Goal: Information Seeking & Learning: Learn about a topic

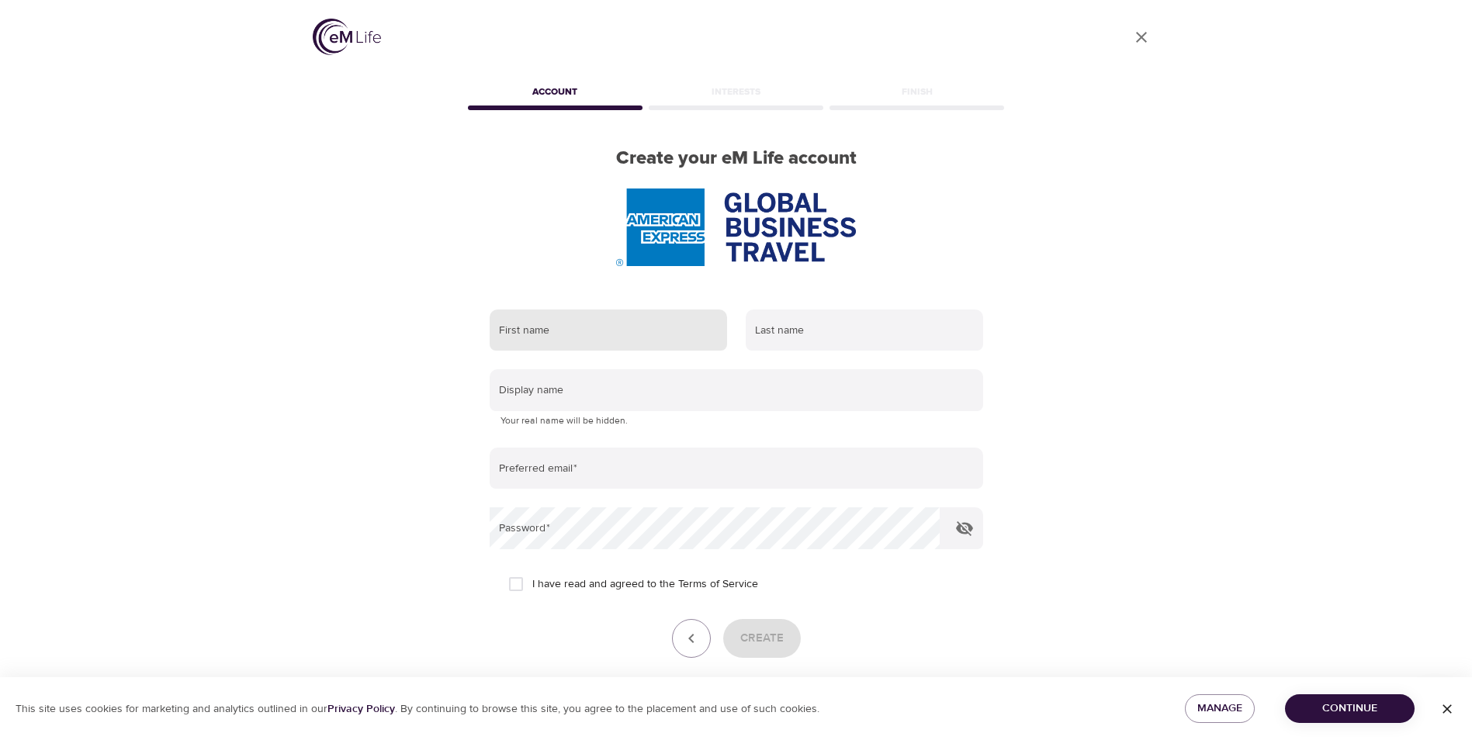
click at [555, 326] on input "text" at bounding box center [608, 331] width 237 height 42
type input "[PERSON_NAME]"
type input "Gofberg"
type input "[PERSON_NAME][EMAIL_ADDRESS][PERSON_NAME][DOMAIN_NAME]"
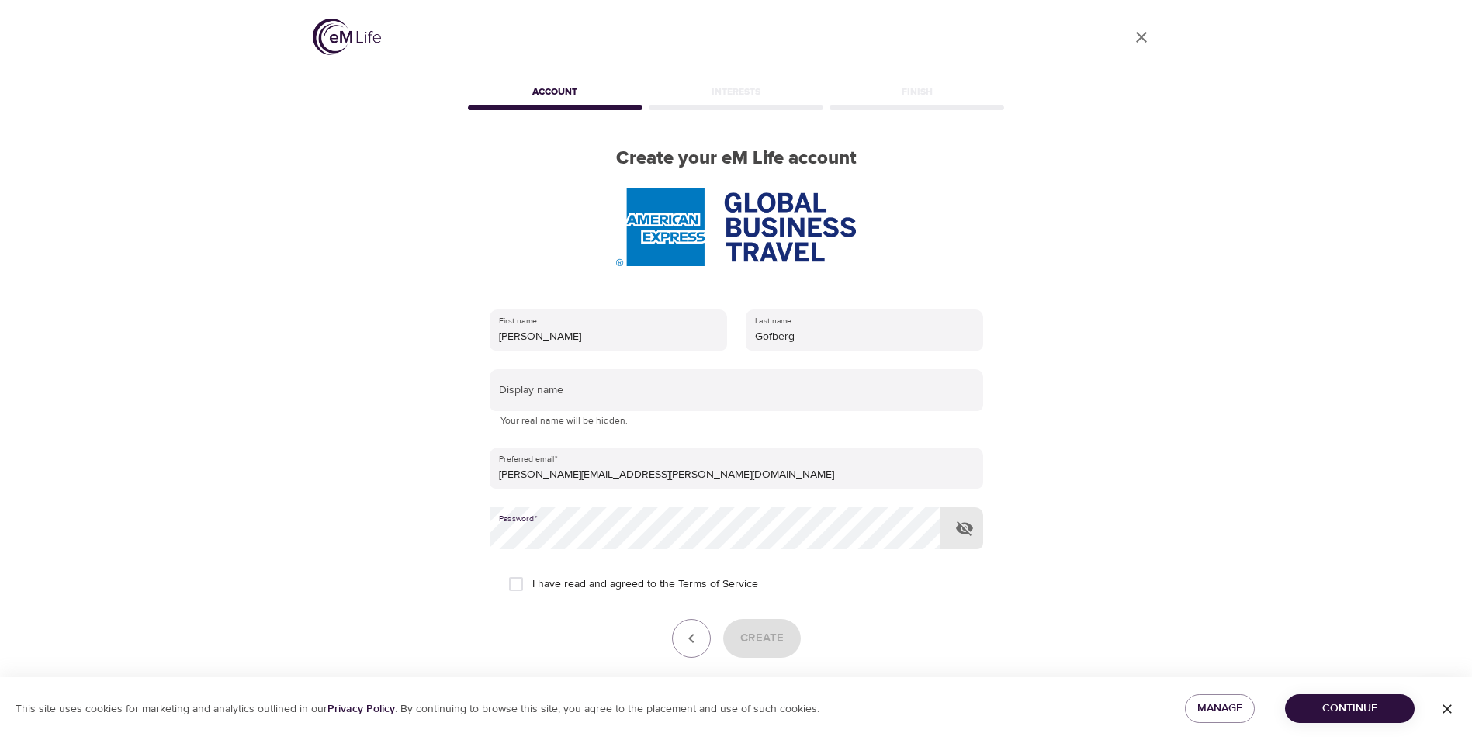
click at [517, 593] on input "I have read and agreed to the Terms of Service" at bounding box center [516, 584] width 33 height 33
checkbox input "true"
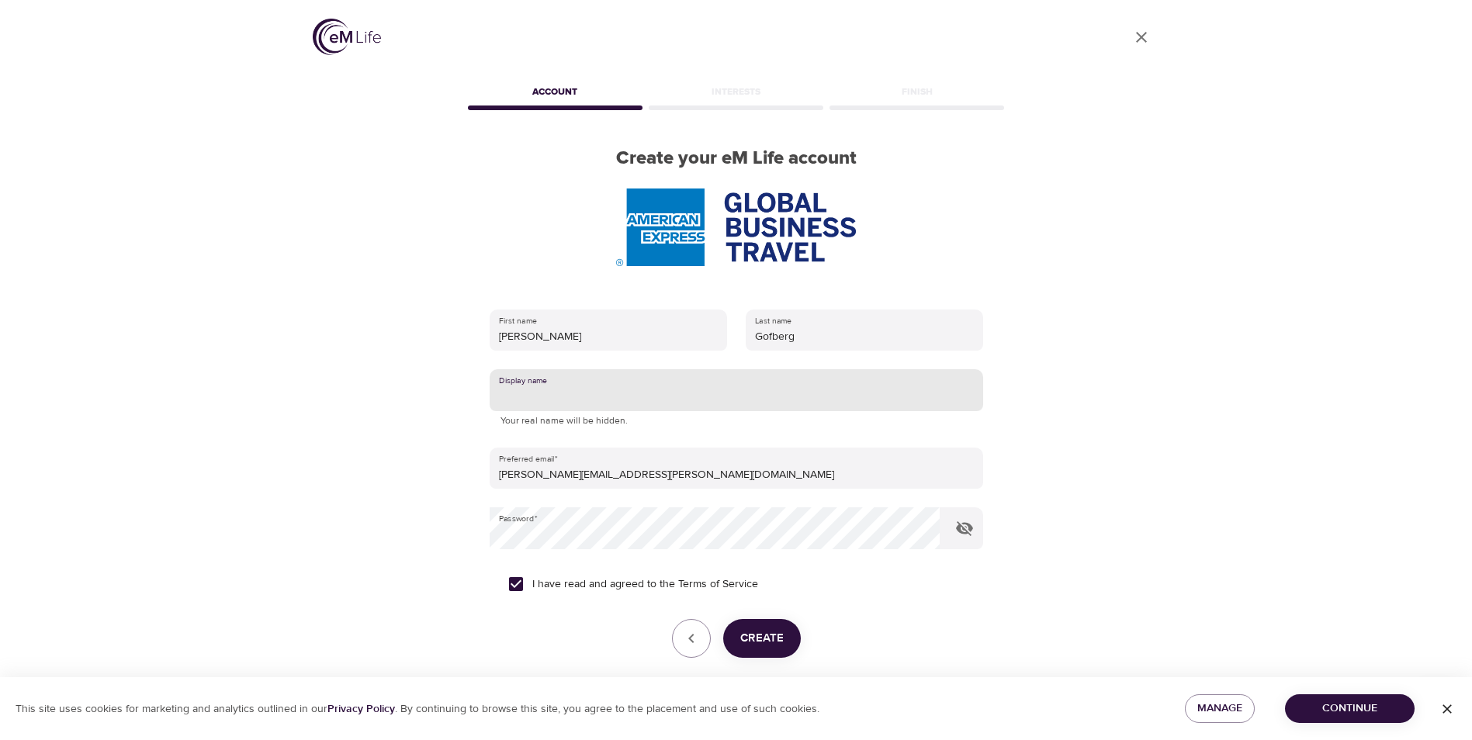
click at [571, 379] on input "text" at bounding box center [736, 390] width 493 height 42
type input "m"
click at [741, 635] on span "Create" at bounding box center [761, 638] width 43 height 20
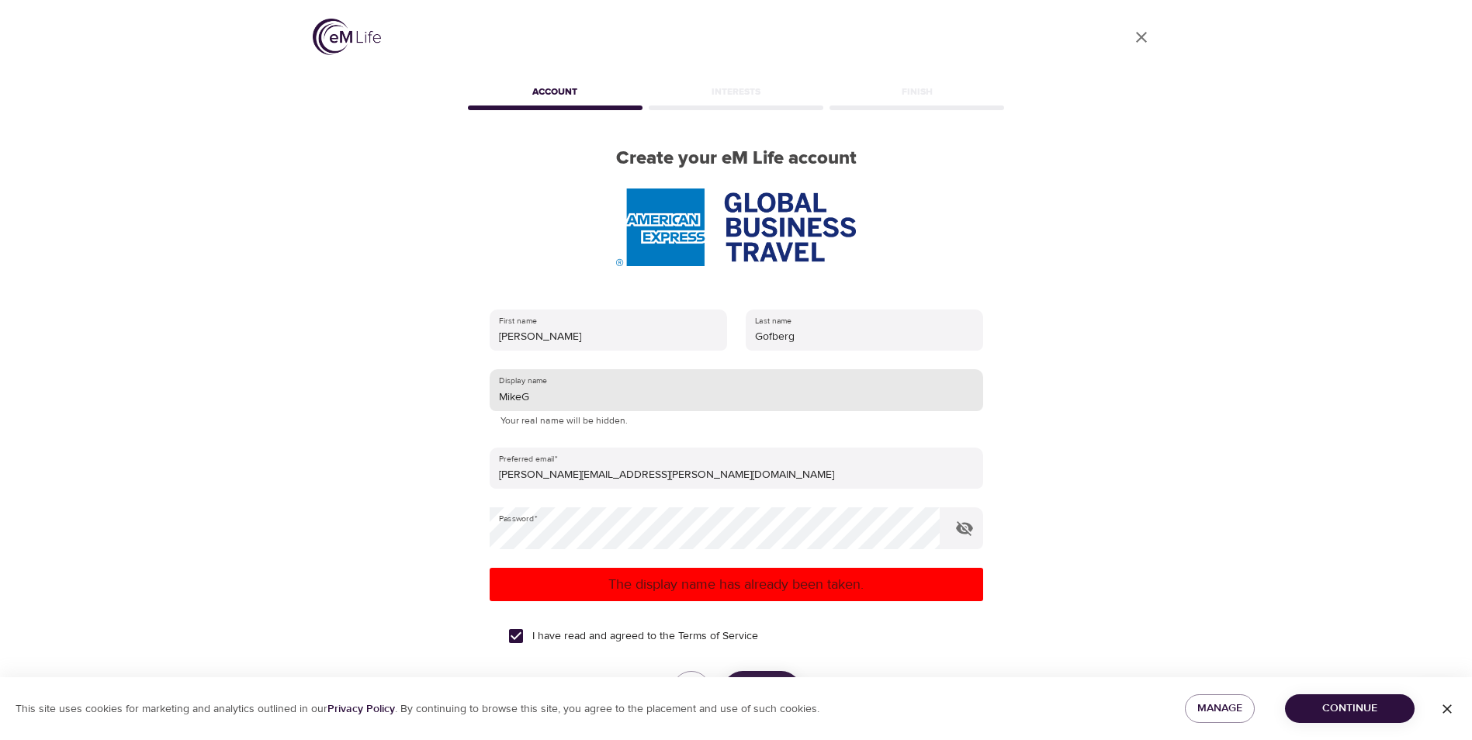
click at [644, 403] on input "MikeG" at bounding box center [736, 390] width 493 height 42
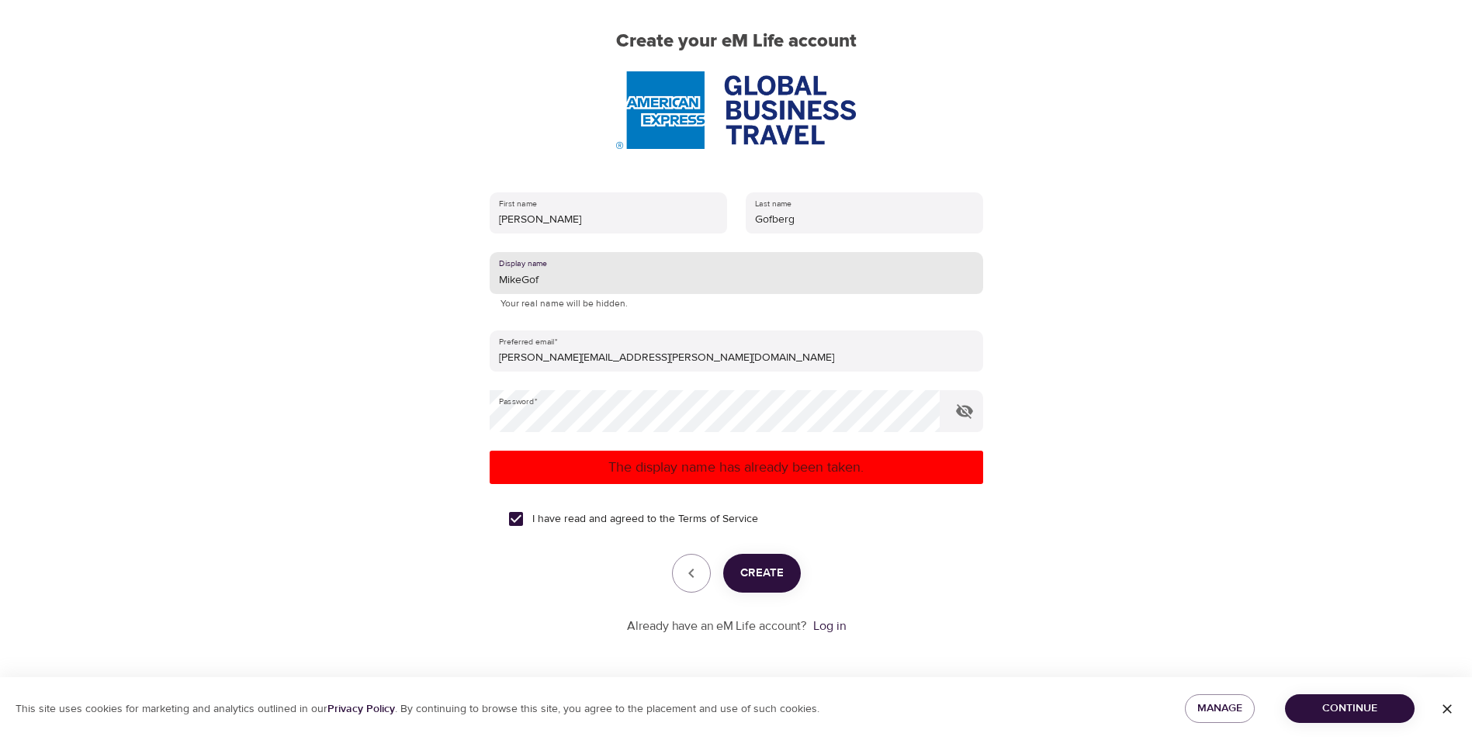
type input "MikeGof"
click at [776, 572] on span "Create" at bounding box center [761, 573] width 43 height 20
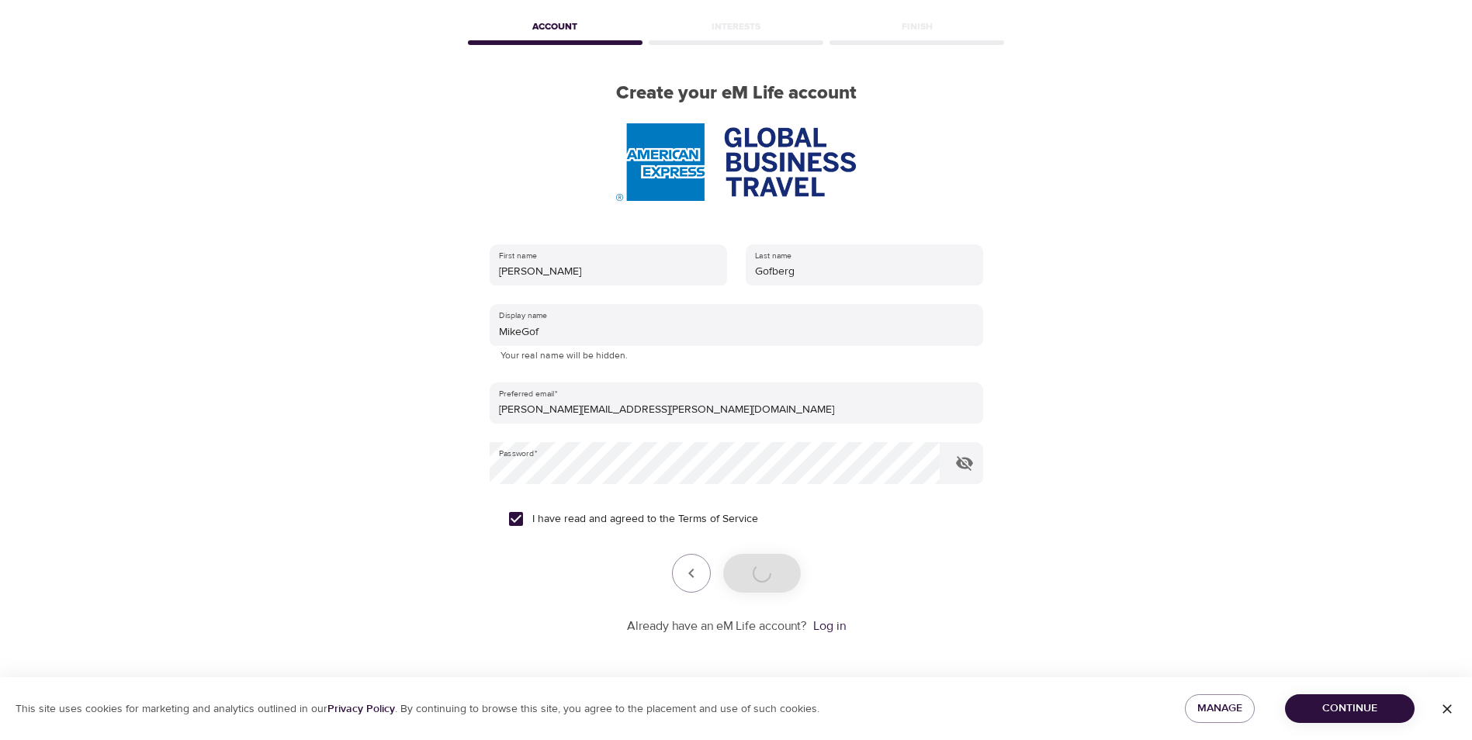
scroll to position [65, 0]
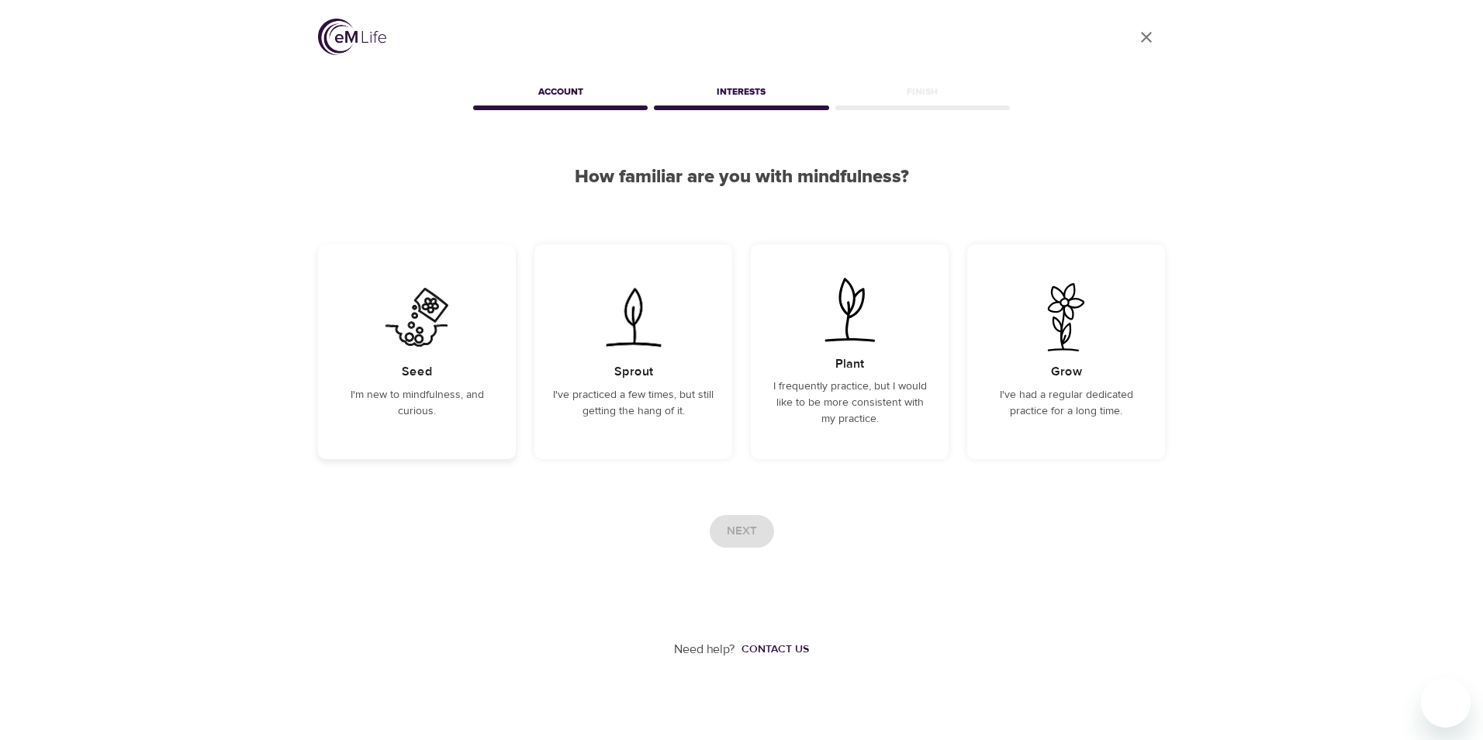
click at [433, 365] on div "Seed I'm new to mindfulness, and curious." at bounding box center [417, 351] width 198 height 215
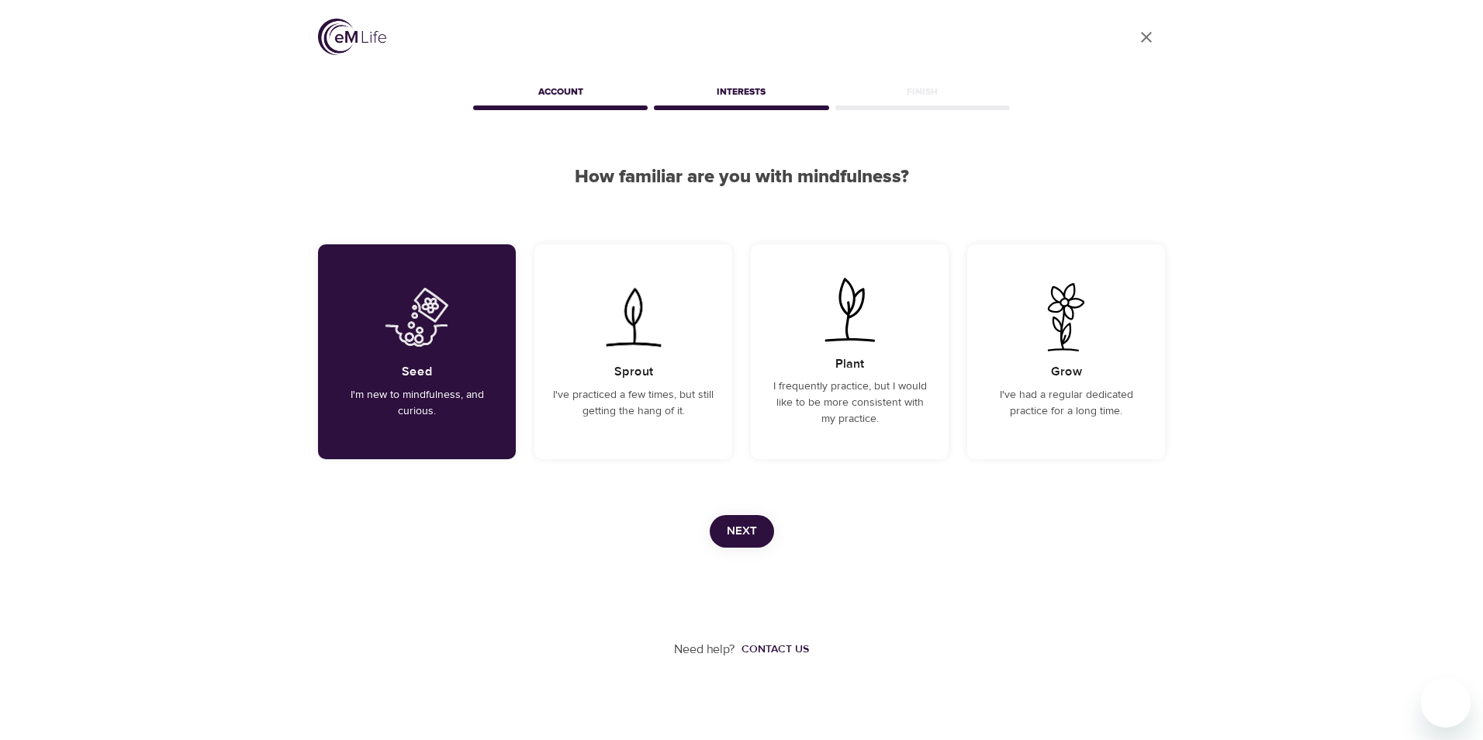
click at [753, 525] on span "Next" at bounding box center [742, 531] width 30 height 20
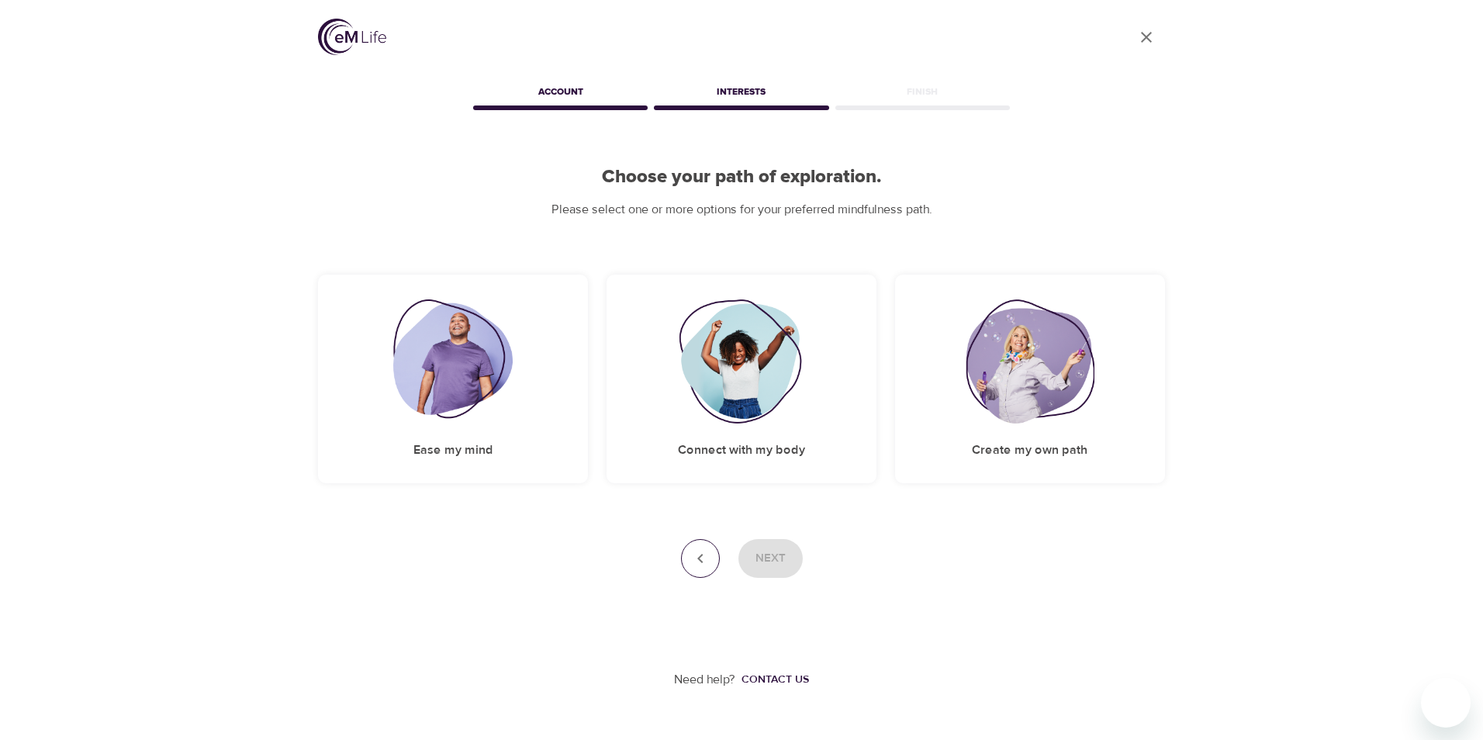
click at [702, 562] on icon "button" at bounding box center [699, 558] width 5 height 9
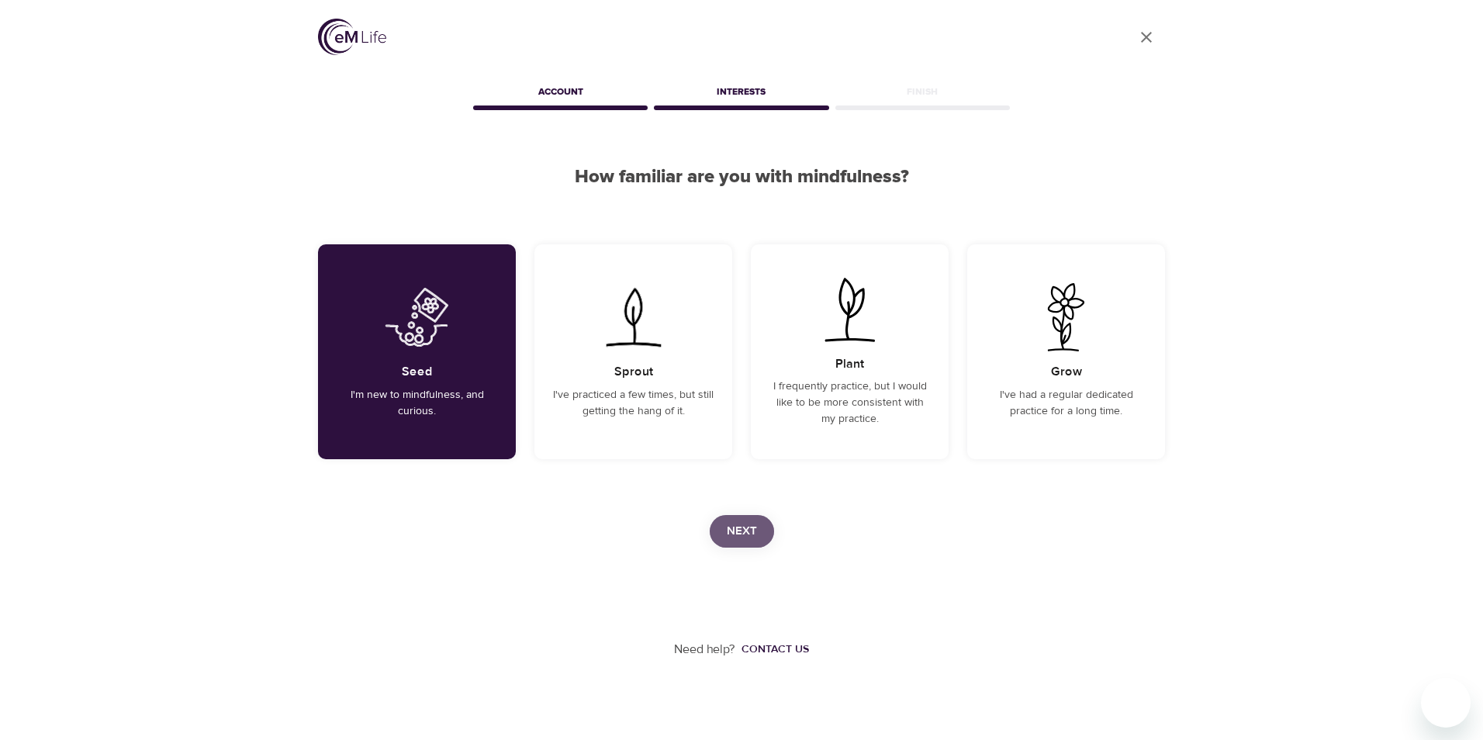
click at [763, 522] on button "Next" at bounding box center [742, 531] width 64 height 33
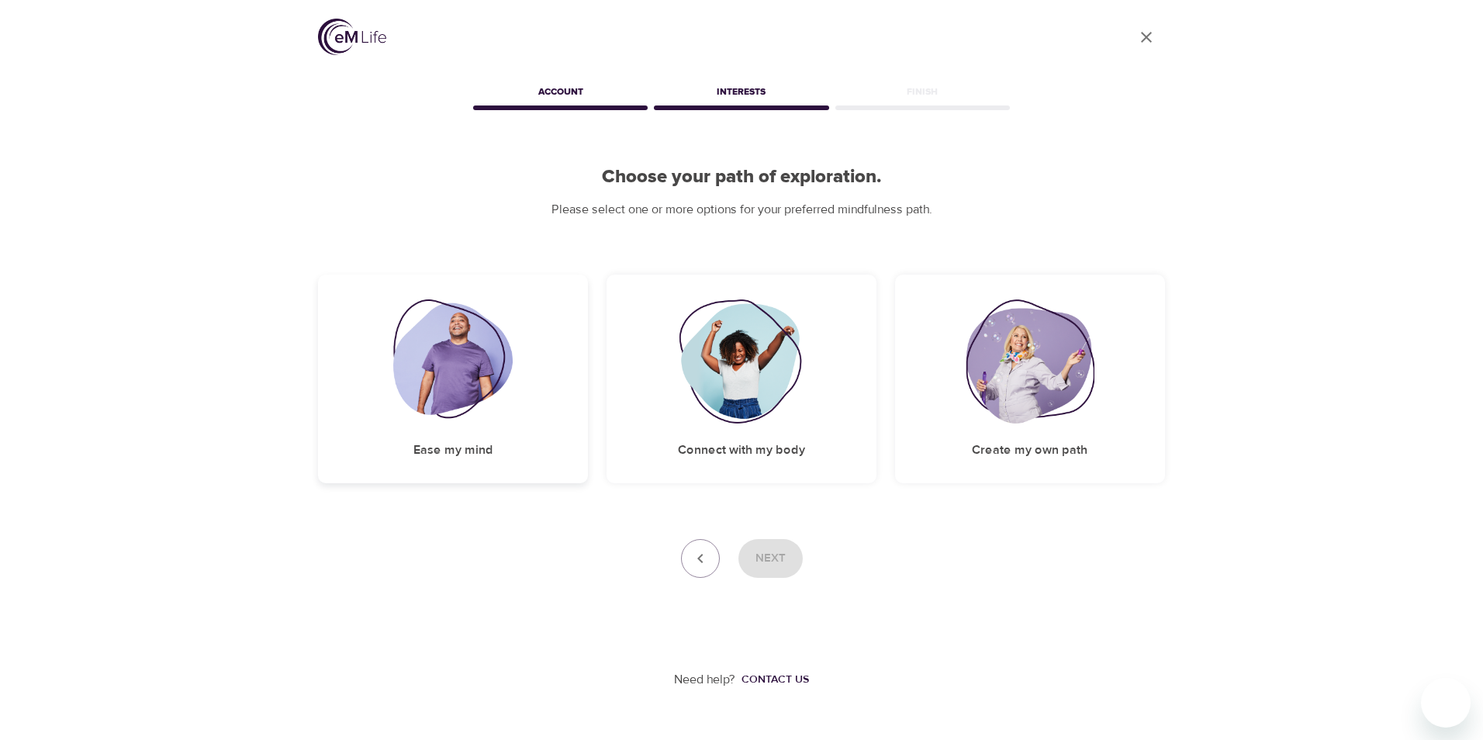
click at [477, 427] on div "Ease my mind" at bounding box center [453, 379] width 270 height 209
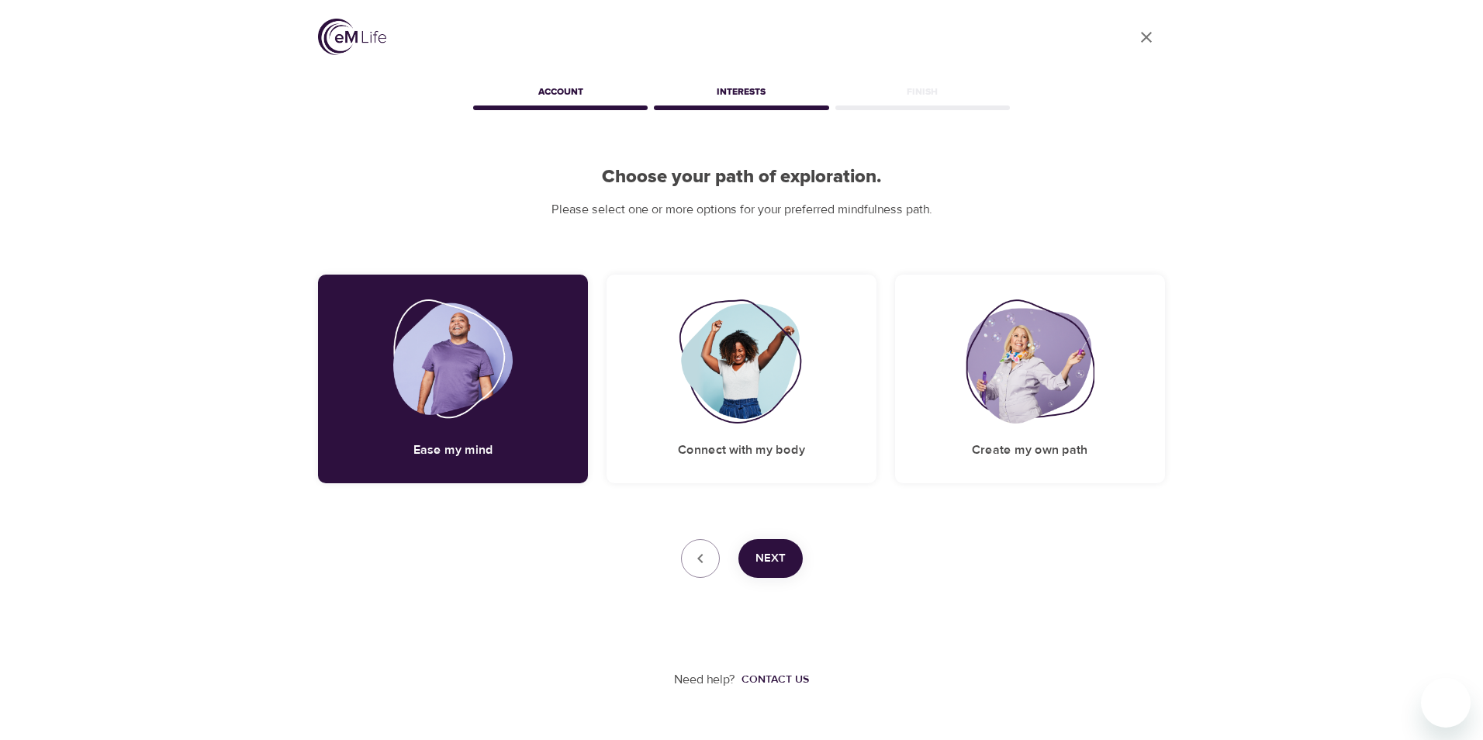
click at [752, 549] on button "Next" at bounding box center [771, 558] width 64 height 39
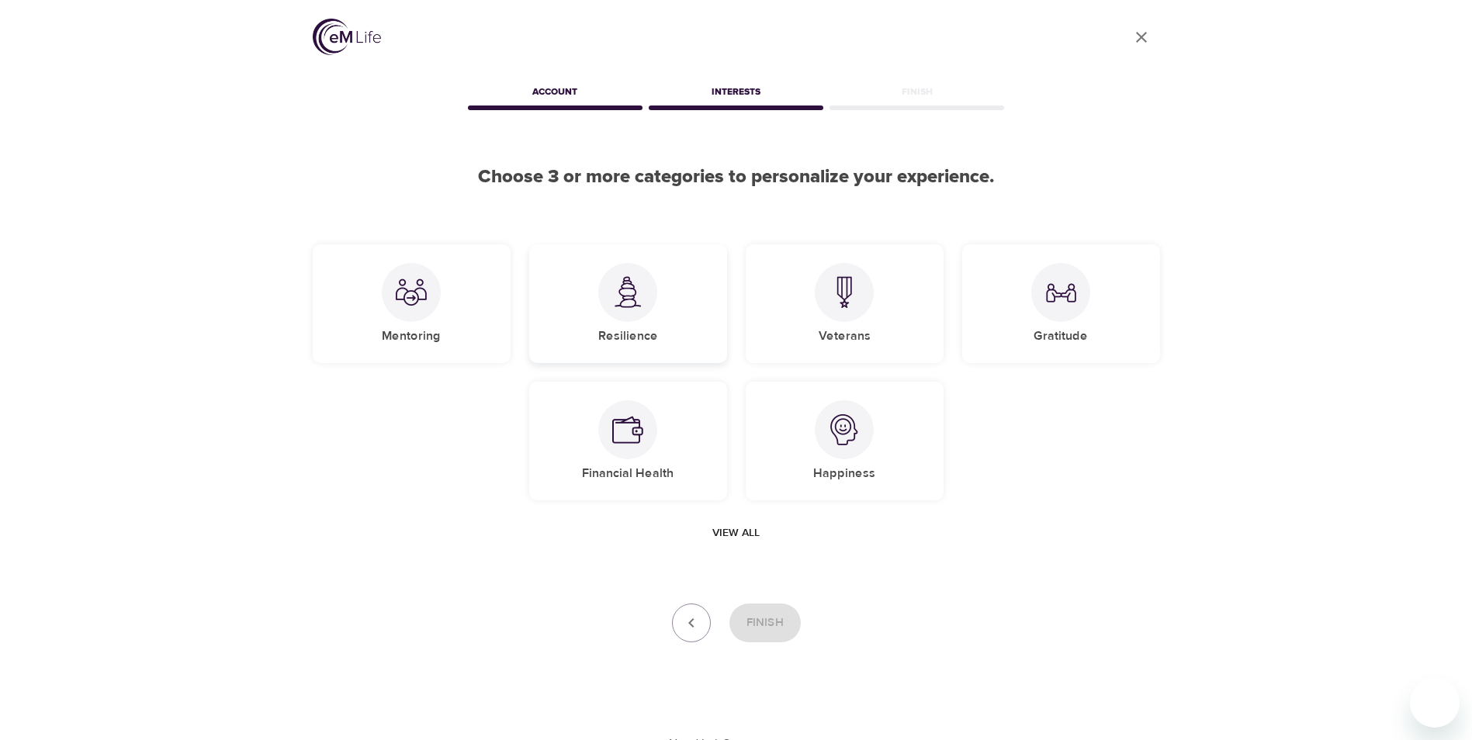
click at [630, 332] on h5 "Resilience" at bounding box center [628, 336] width 60 height 16
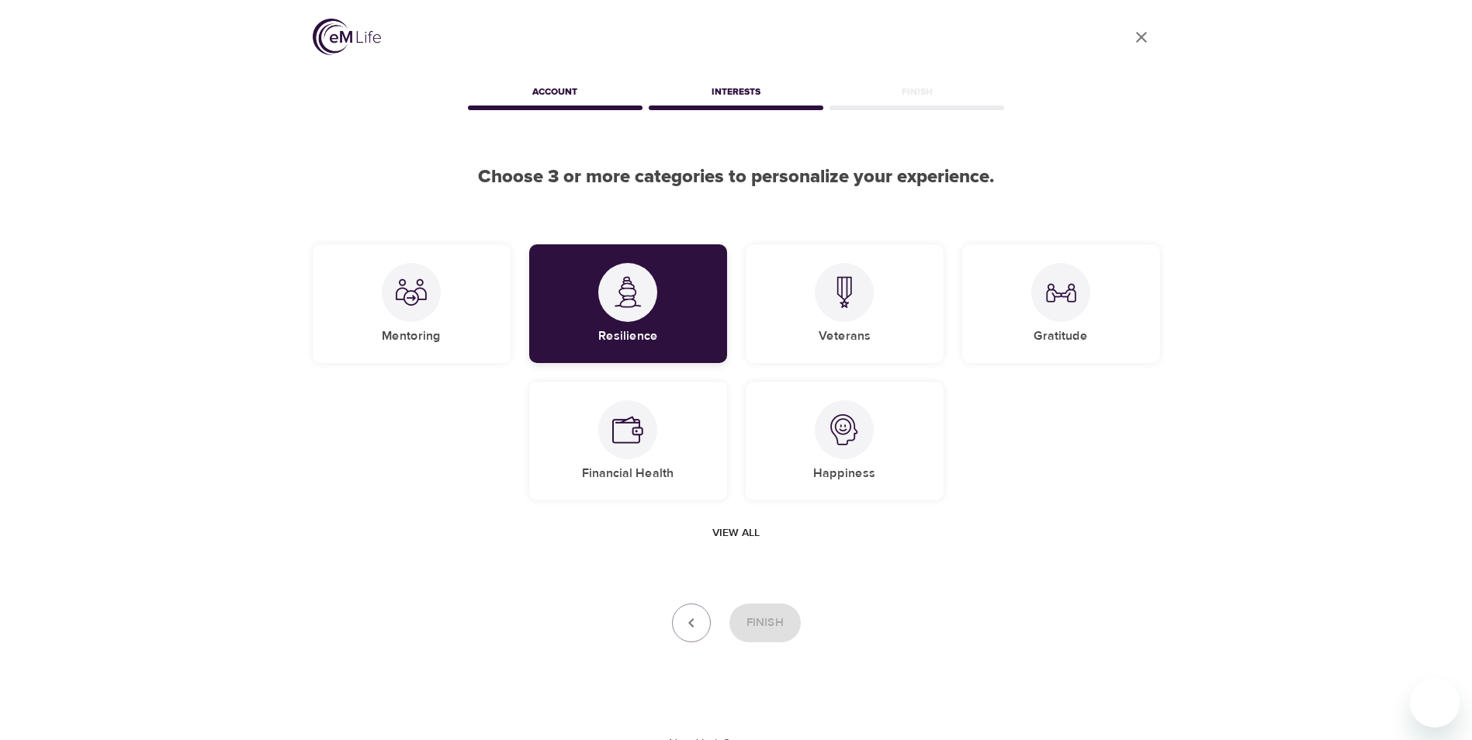
click at [641, 326] on div "Resilience" at bounding box center [628, 303] width 198 height 119
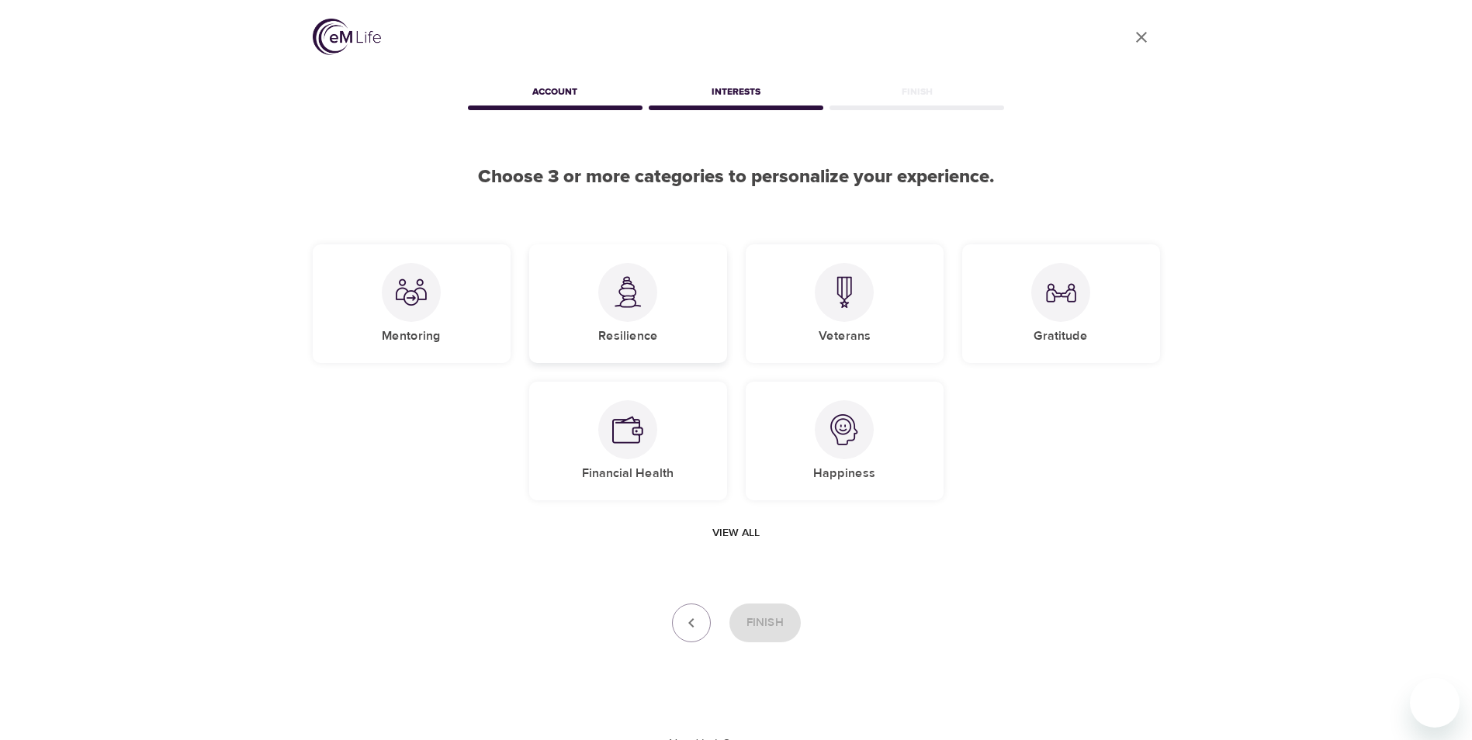
click at [627, 317] on div at bounding box center [627, 292] width 59 height 59
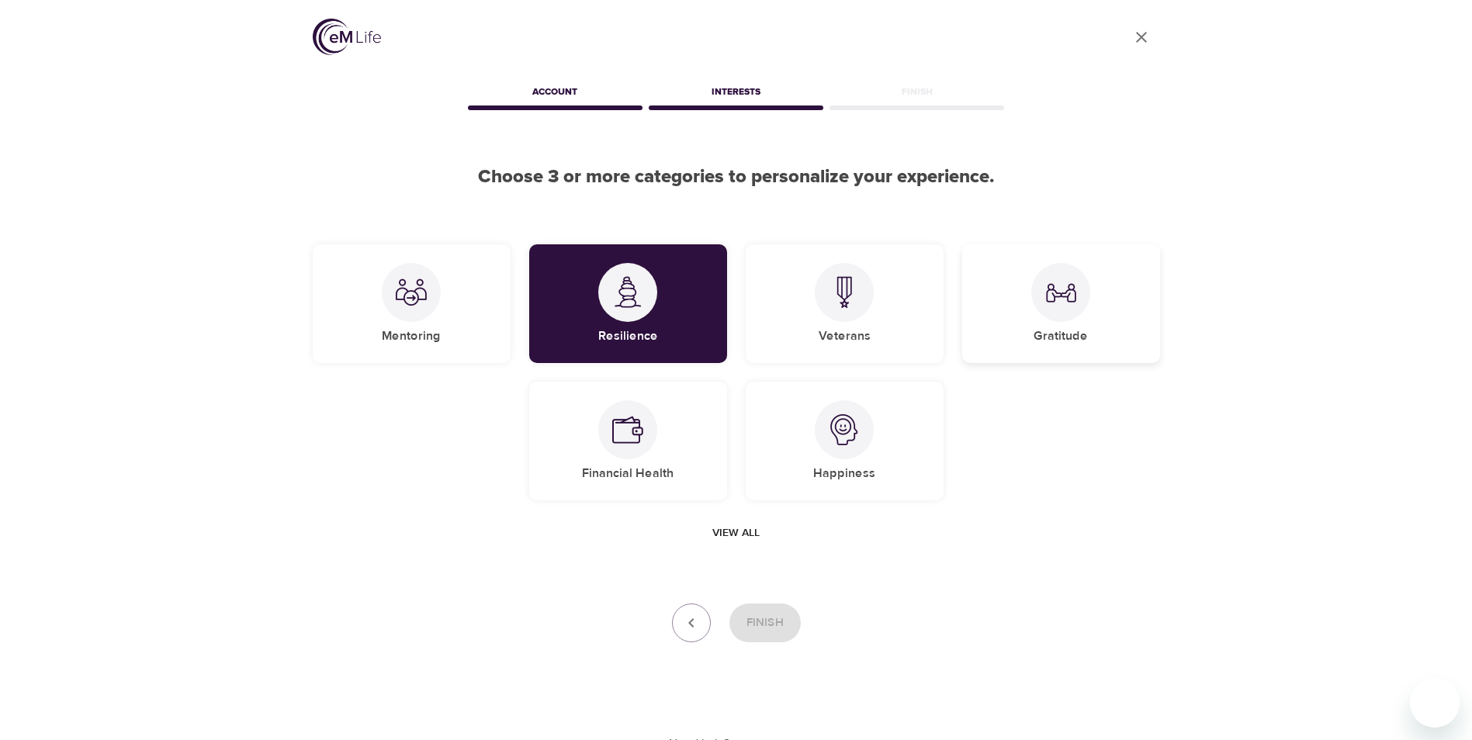
click at [1064, 305] on img at bounding box center [1060, 292] width 31 height 31
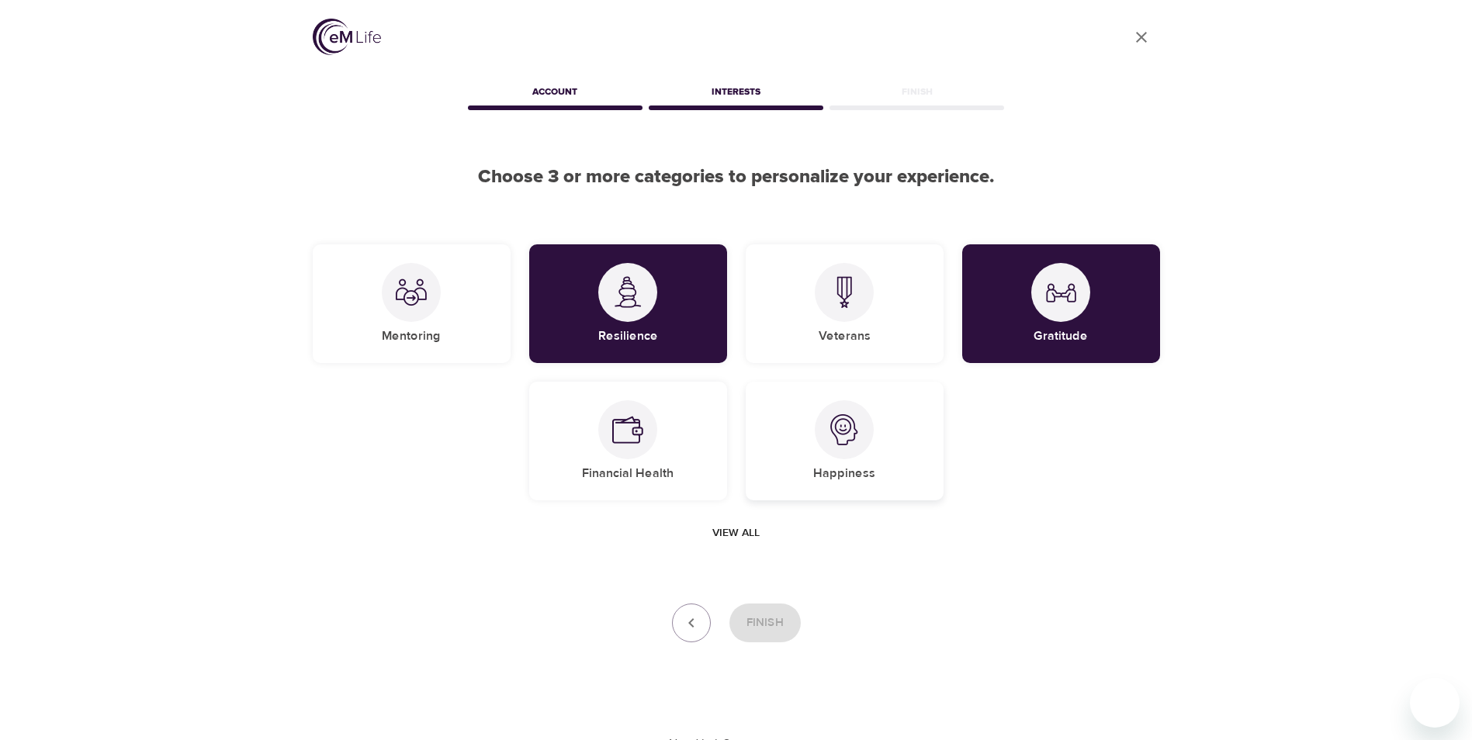
click at [831, 420] on img at bounding box center [844, 429] width 31 height 31
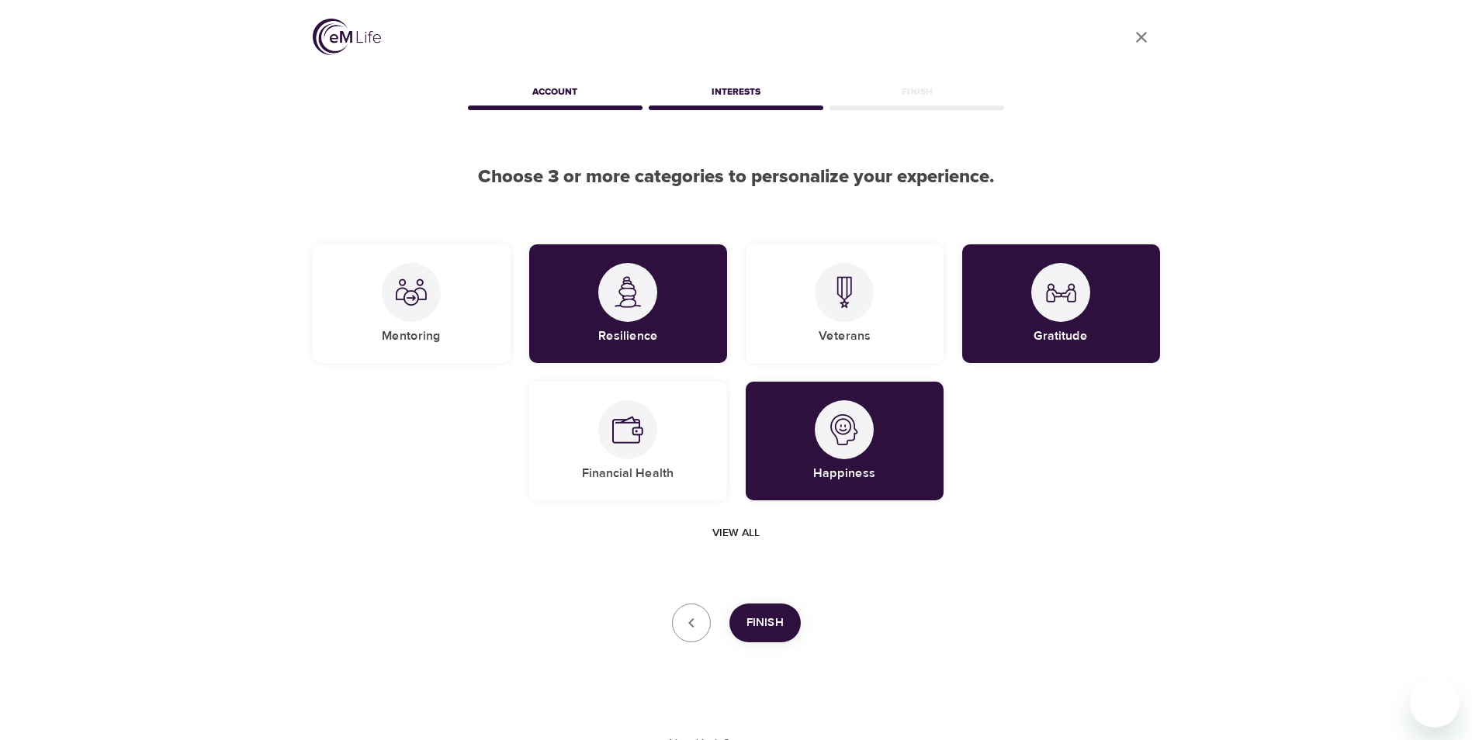
click at [770, 627] on span "Finish" at bounding box center [764, 623] width 37 height 20
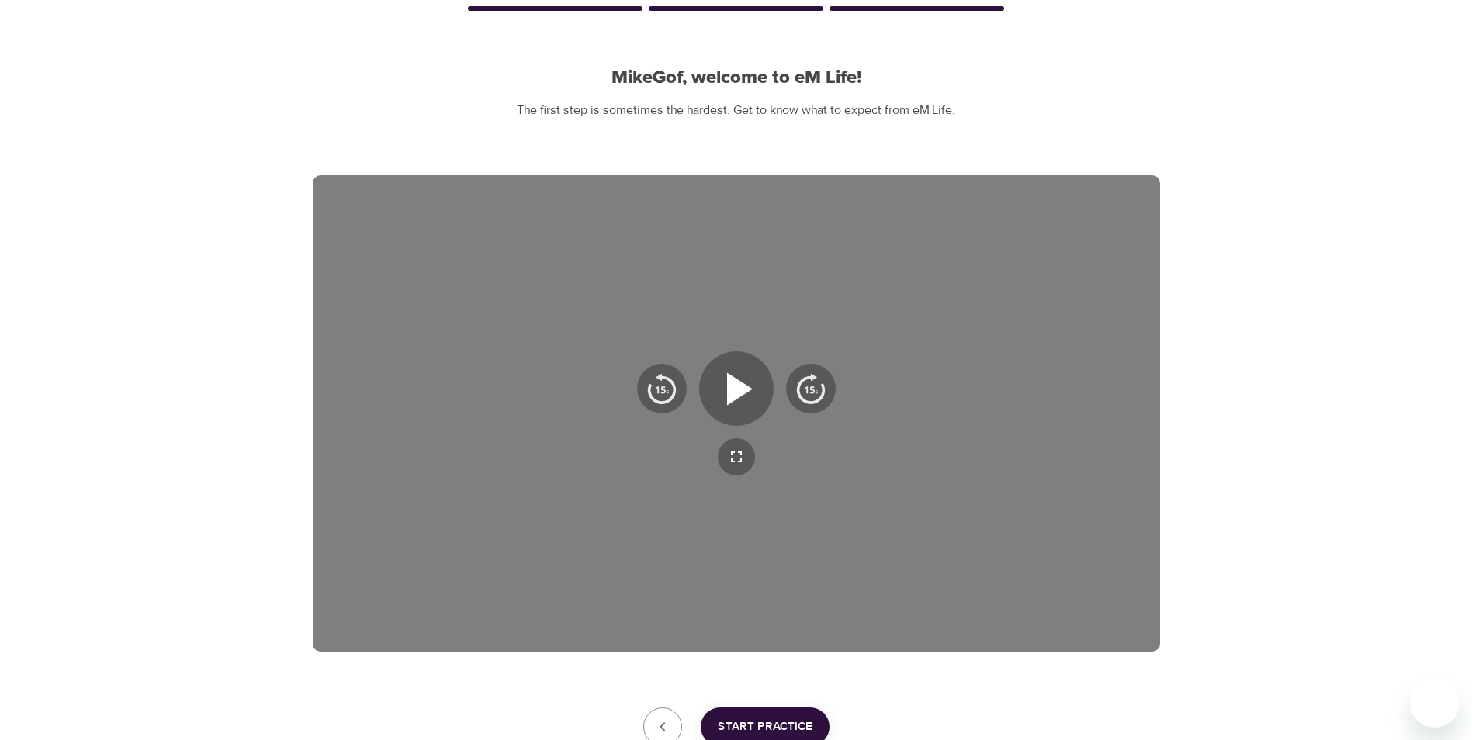
scroll to position [216, 0]
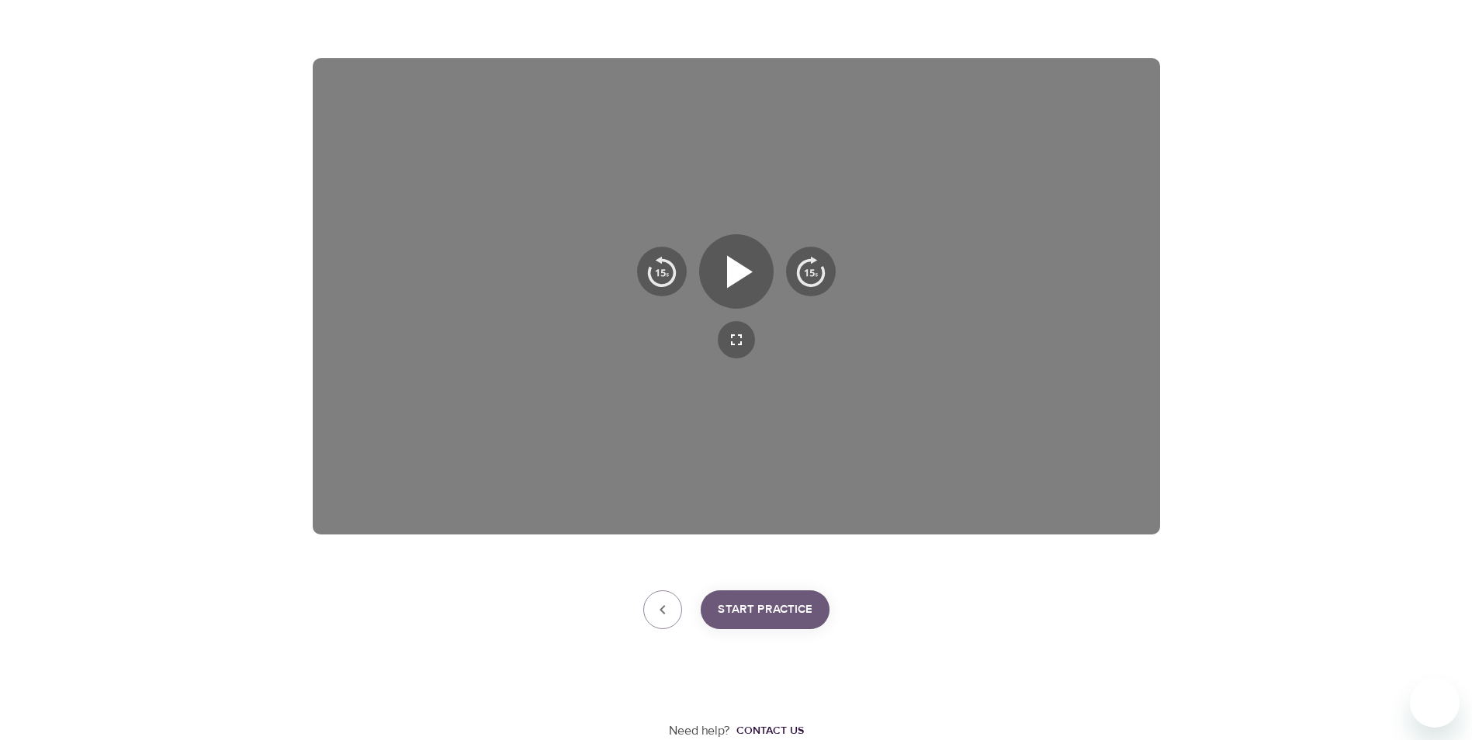
click at [743, 612] on span "Start Practice" at bounding box center [765, 610] width 95 height 20
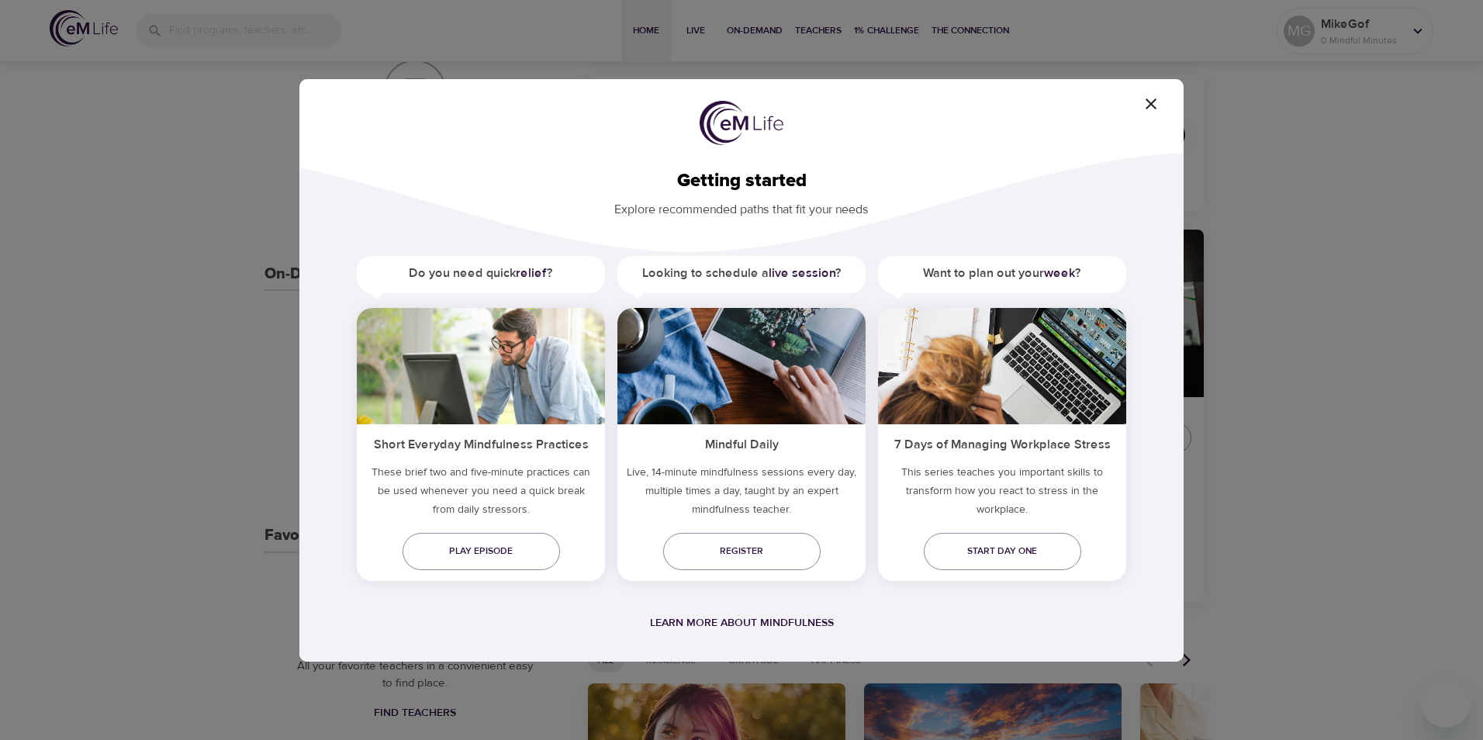
click at [99, 351] on div "Getting started Explore recommended paths that fit your needs Do you need quick…" at bounding box center [741, 370] width 1483 height 740
click at [1147, 106] on icon "button" at bounding box center [1151, 104] width 19 height 19
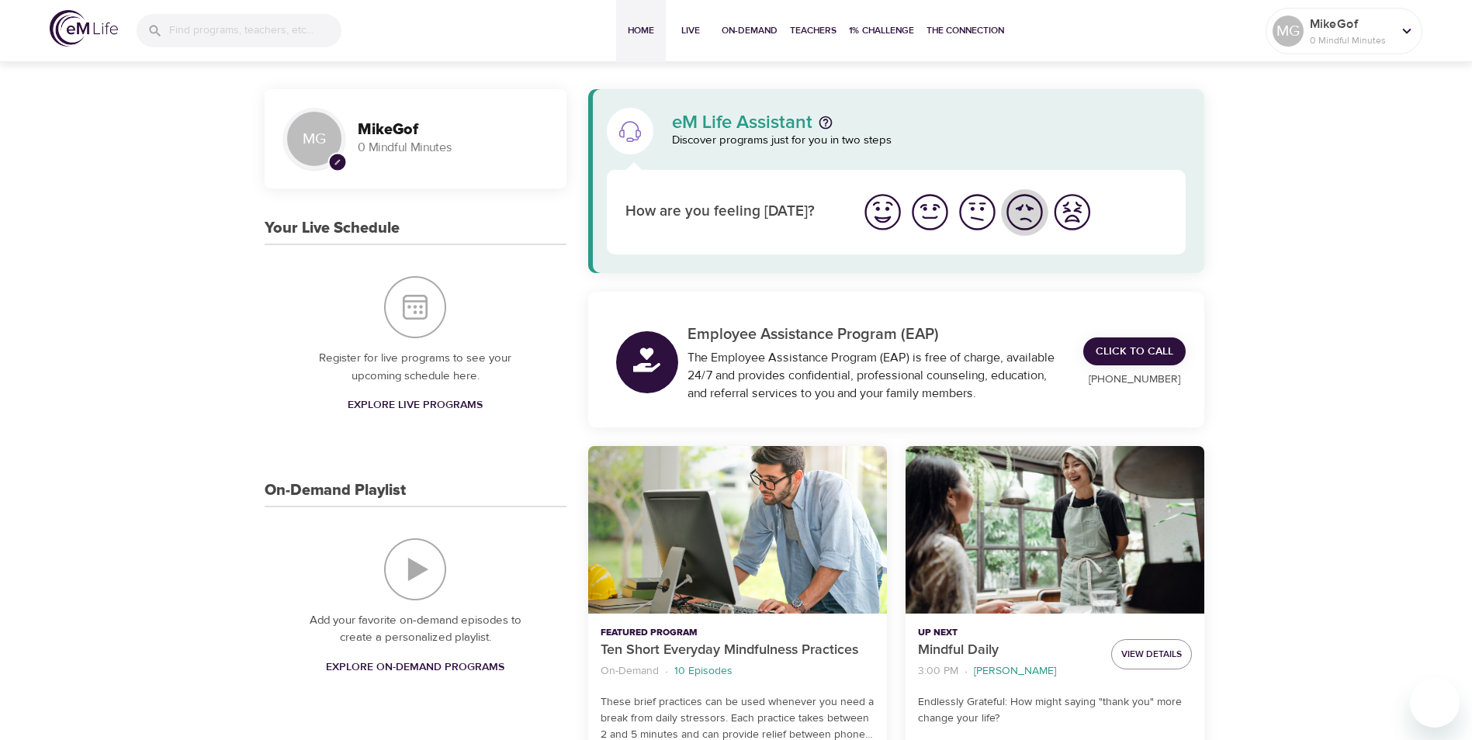
click at [1025, 221] on img "I'm feeling bad" at bounding box center [1024, 212] width 43 height 43
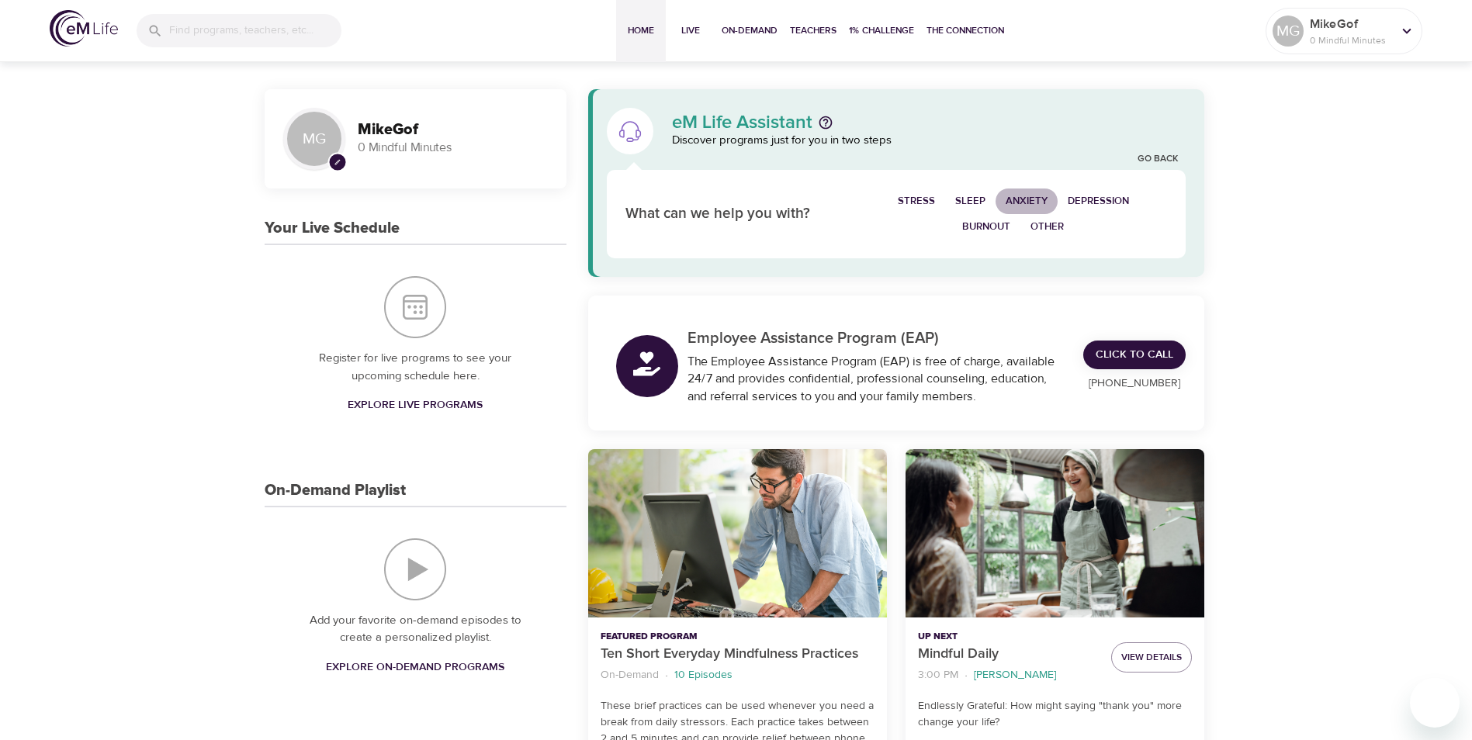
click at [1034, 197] on span "Anxiety" at bounding box center [1026, 201] width 42 height 18
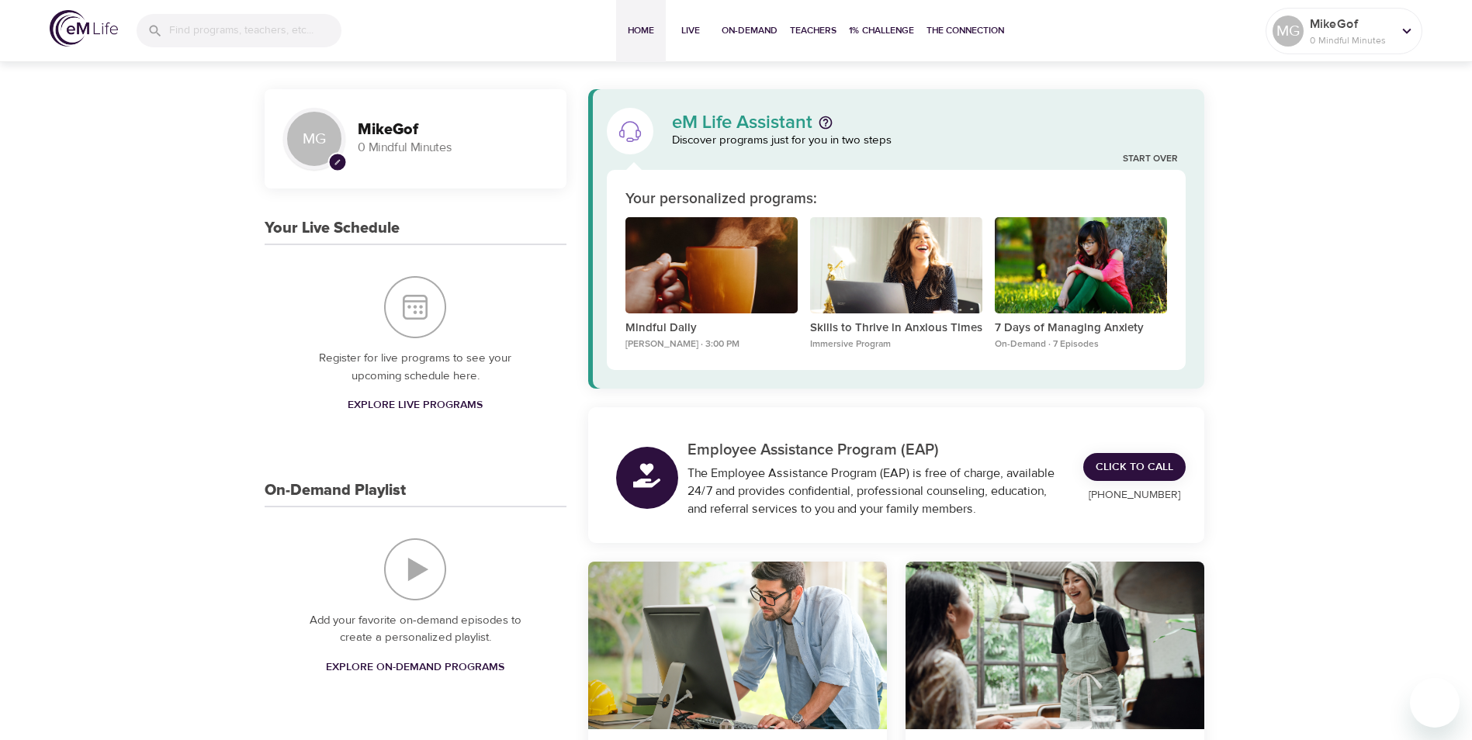
click at [78, 22] on img at bounding box center [84, 28] width 68 height 36
click at [738, 31] on span "On-Demand" at bounding box center [749, 30] width 56 height 16
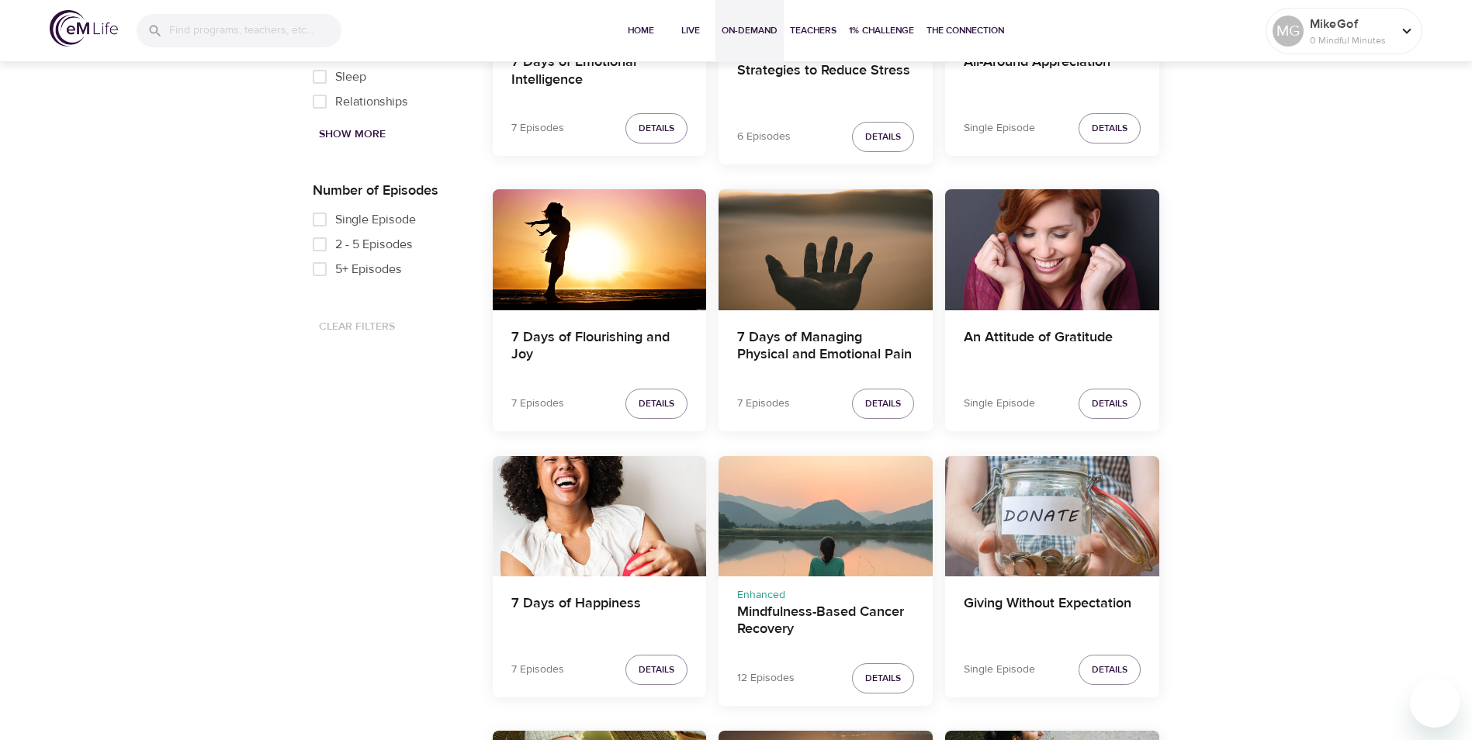
scroll to position [698, 0]
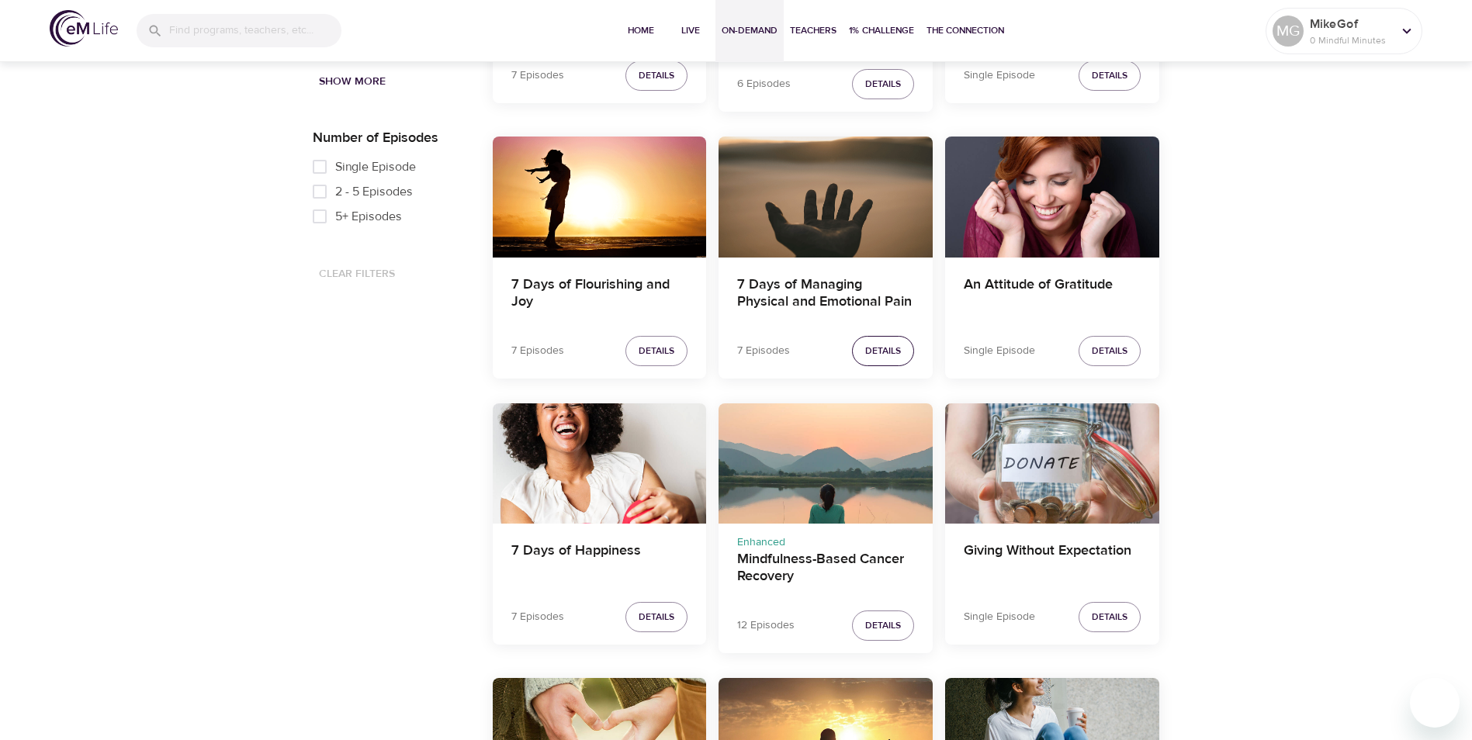
click at [873, 346] on span "Details" at bounding box center [883, 351] width 36 height 16
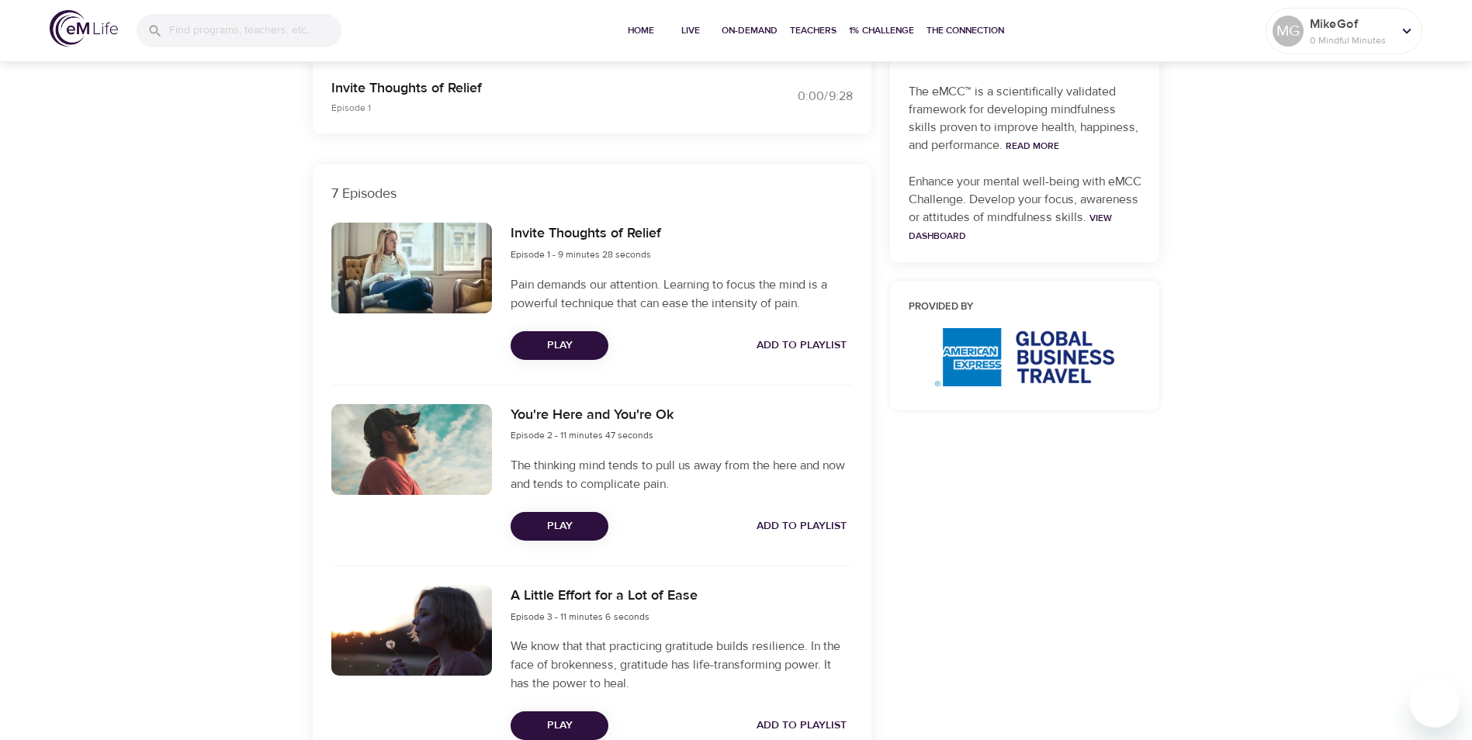
scroll to position [465, 0]
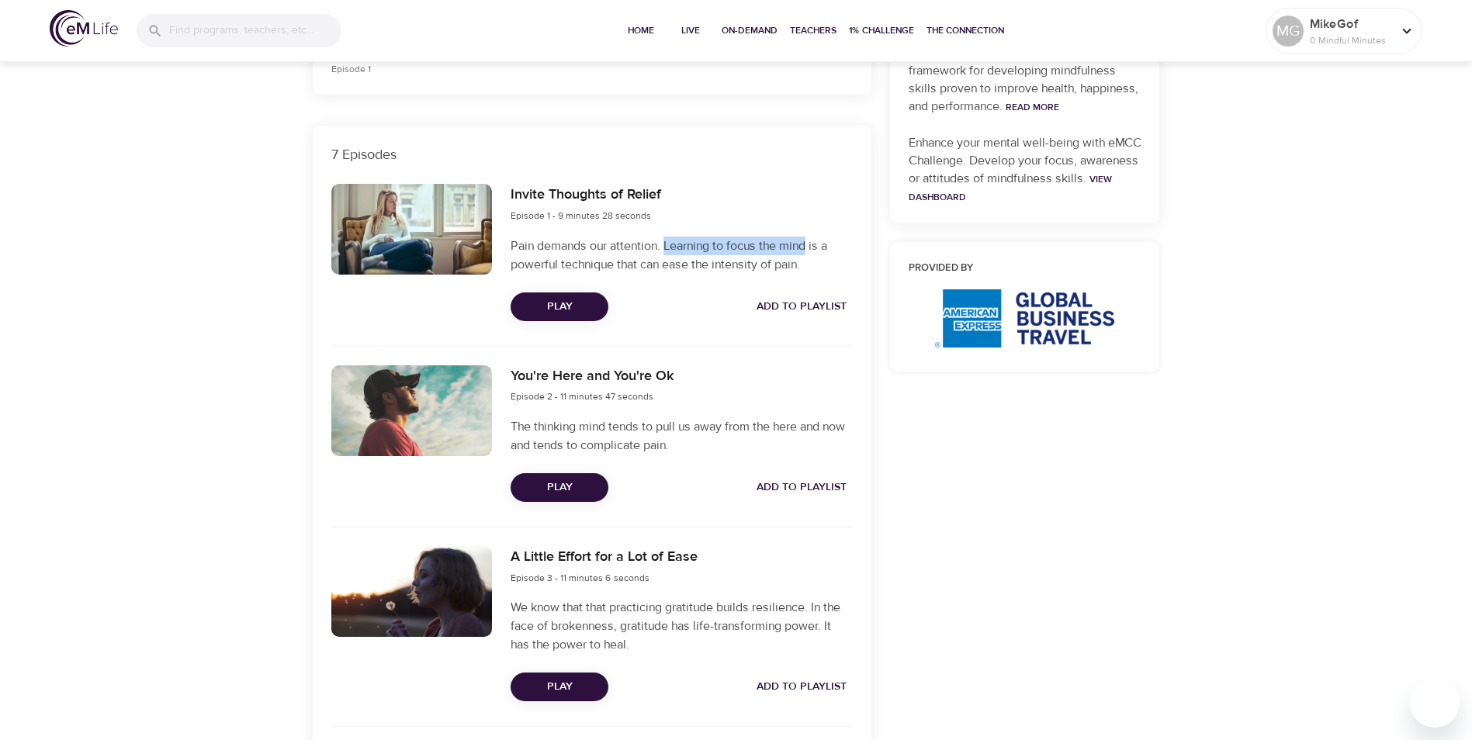
drag, startPoint x: 665, startPoint y: 250, endPoint x: 808, endPoint y: 236, distance: 144.2
click at [808, 236] on div "Invite Thoughts of Relief Episode 1 - 9 minutes 28 seconds Pain demands our att…" at bounding box center [681, 252] width 360 height 155
copy p "Learning to focus the mind"
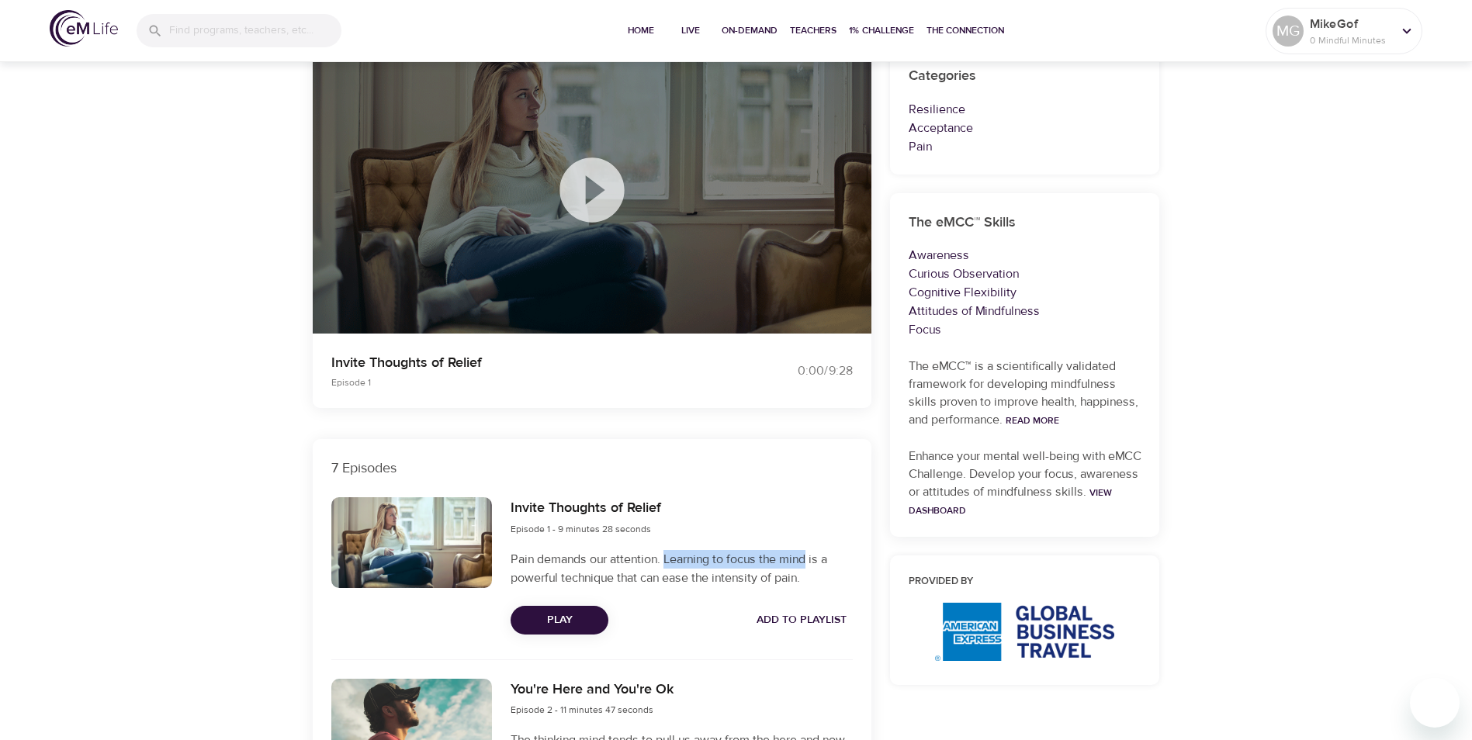
scroll to position [0, 0]
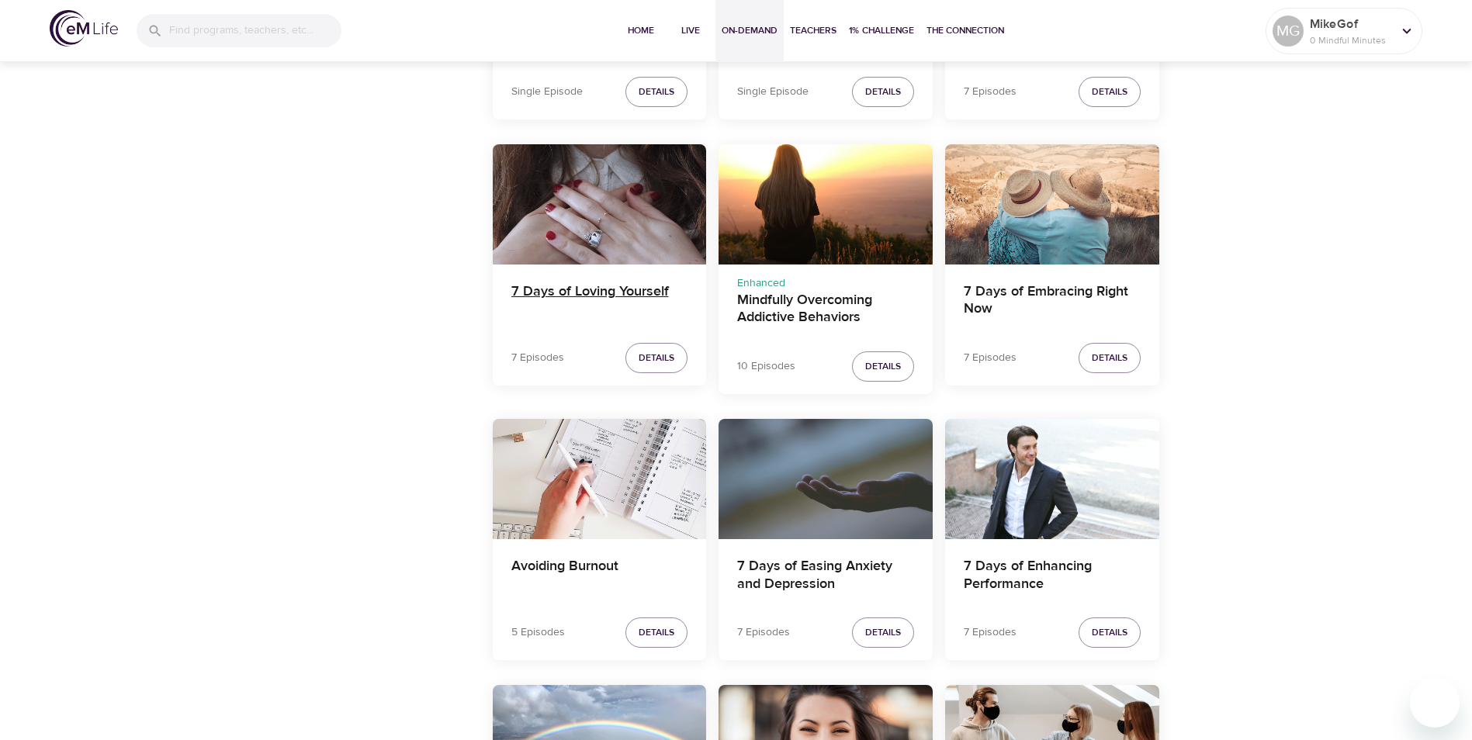
scroll to position [1576, 0]
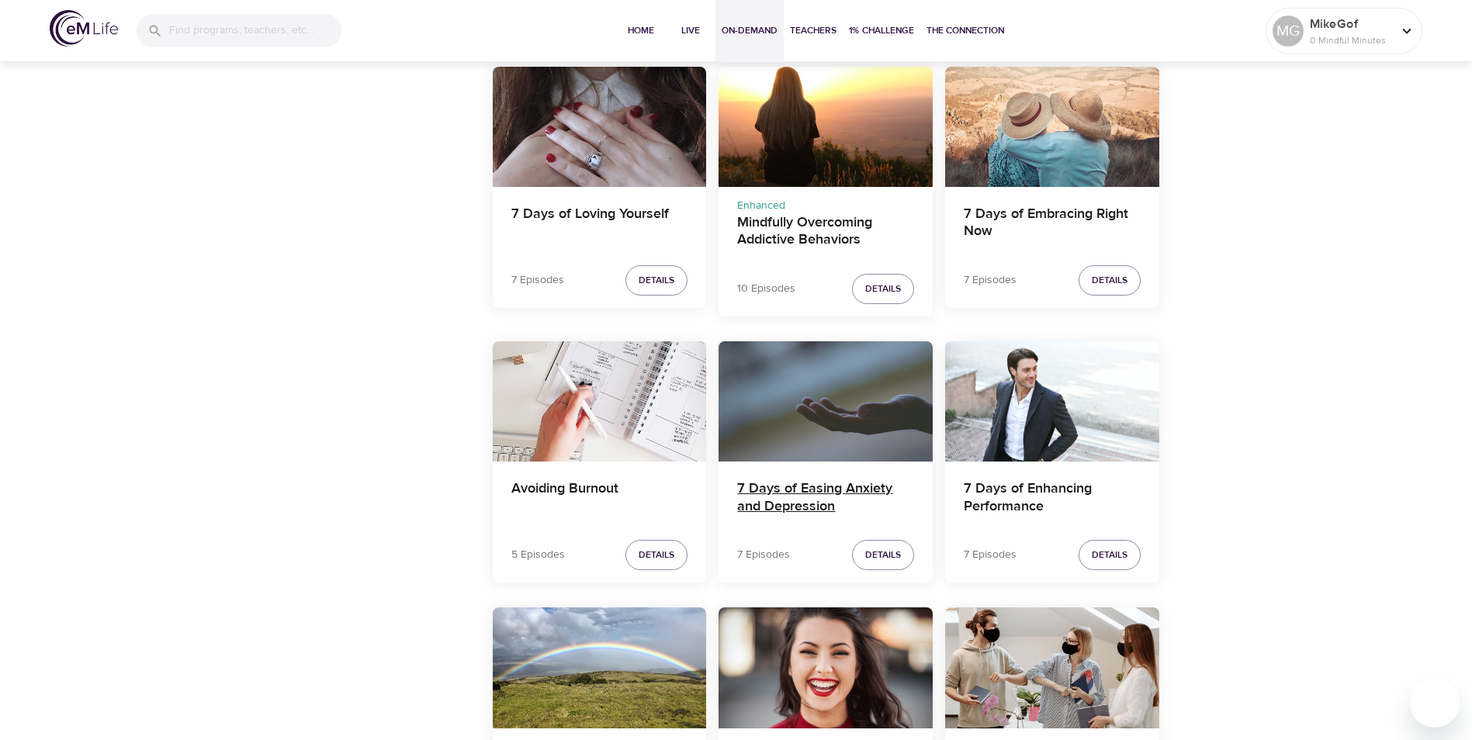
click at [795, 497] on h4 "7 Days of Easing Anxiety and Depression" at bounding box center [825, 498] width 177 height 37
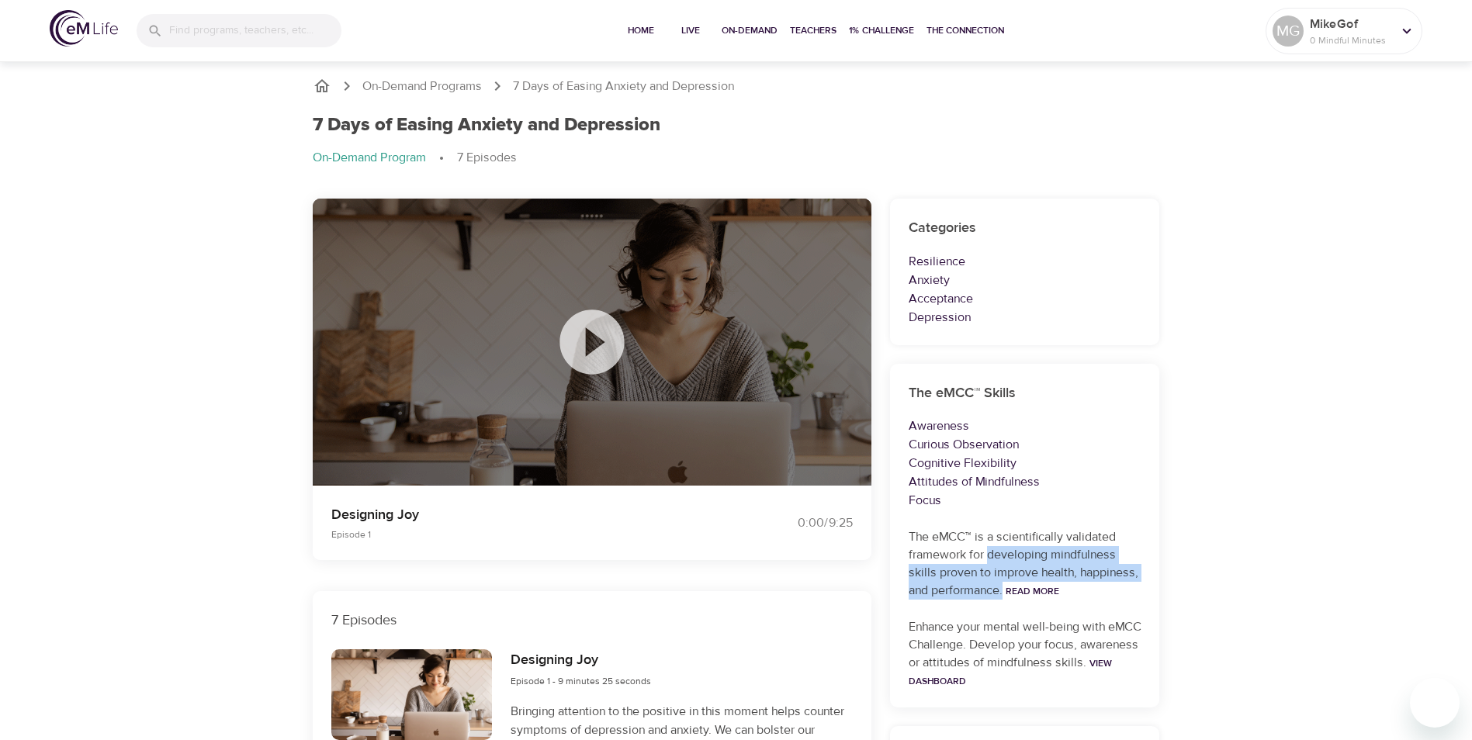
drag, startPoint x: 990, startPoint y: 555, endPoint x: 1010, endPoint y: 579, distance: 31.4
click at [1006, 584] on p "The eMCC™ is a scientifically validated framework for developing mindfulness sk…" at bounding box center [1024, 563] width 233 height 71
copy p "developing mindfulness skills proven to improve health, happiness, and performa…"
